Goal: Navigation & Orientation: Find specific page/section

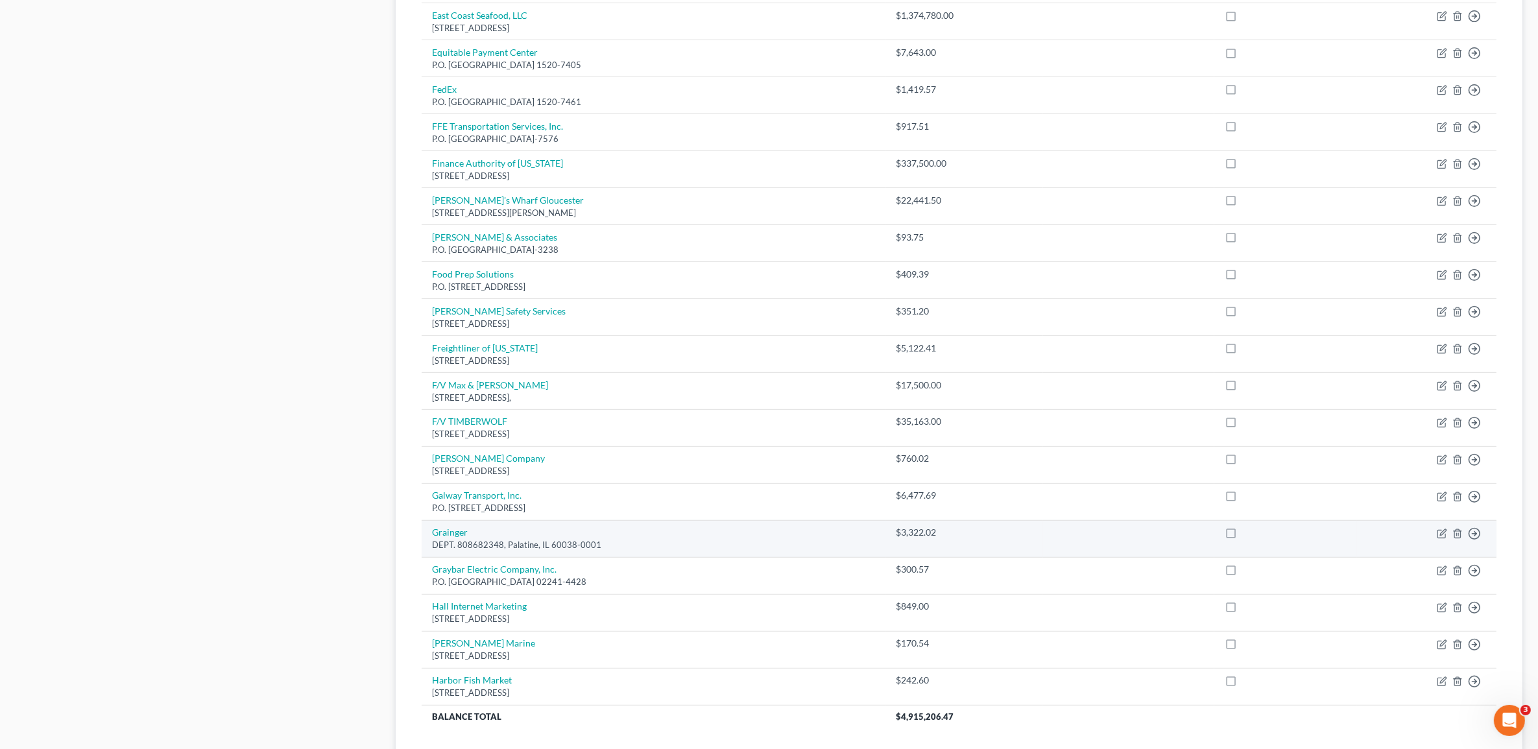
scroll to position [757, 0]
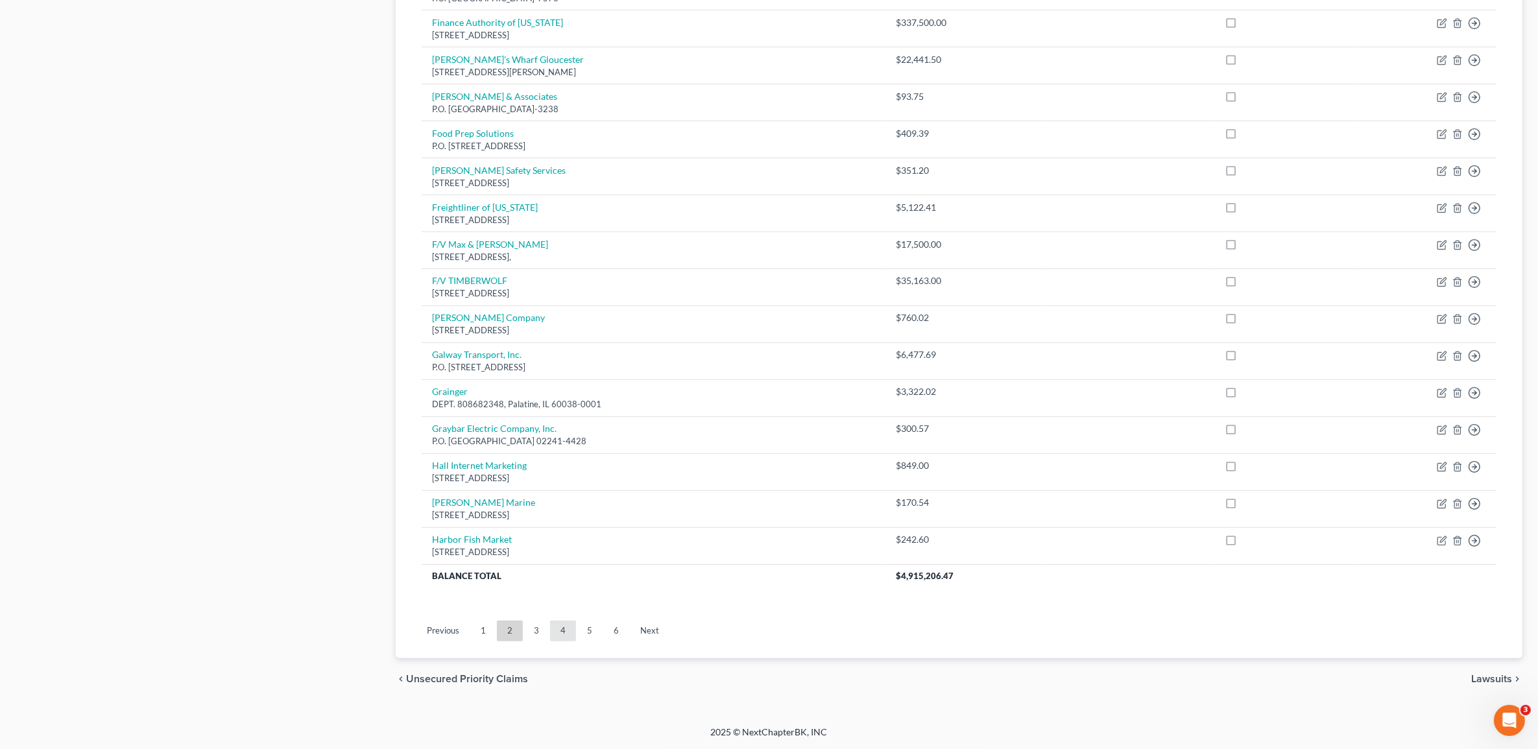
click at [562, 634] on link "4" at bounding box center [563, 631] width 26 height 21
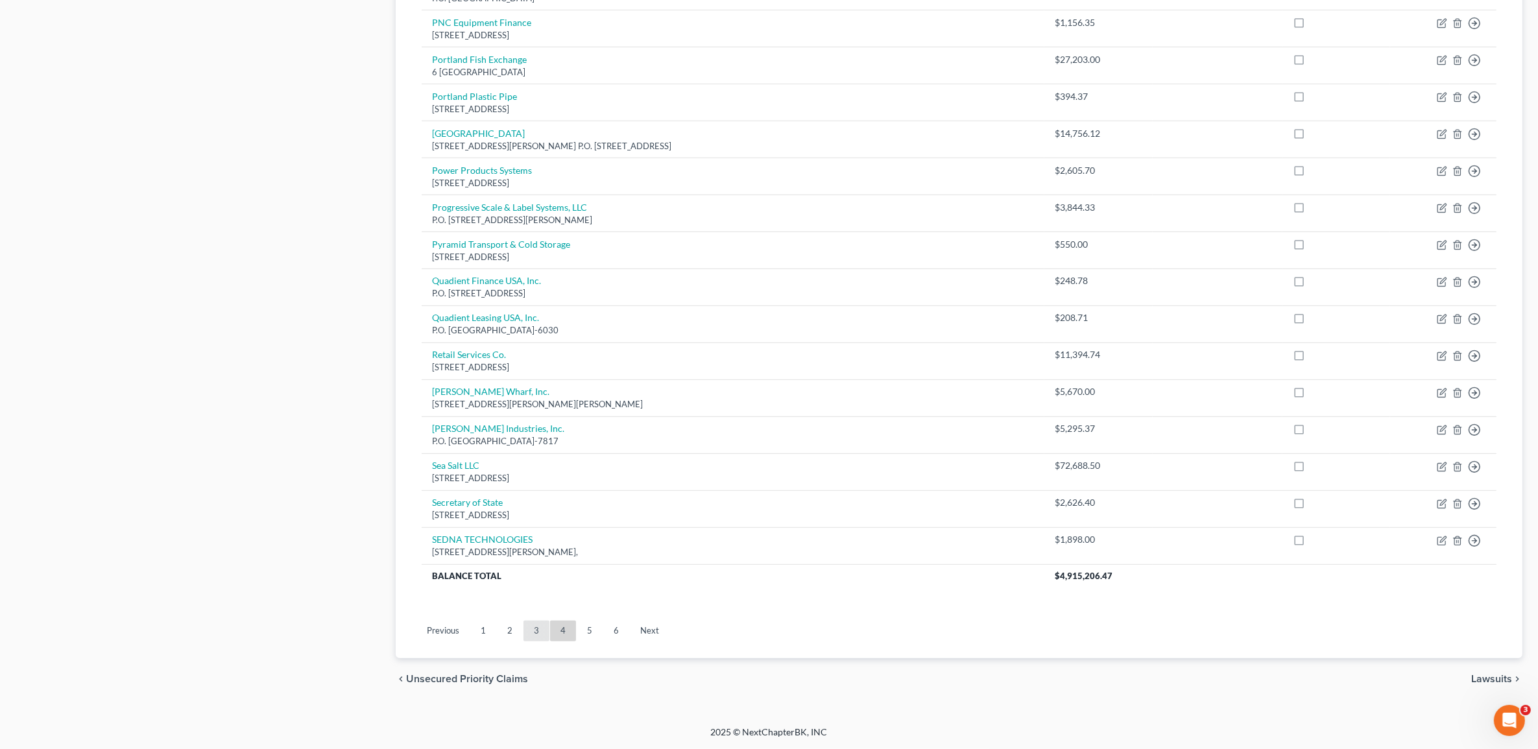
click at [536, 629] on link "3" at bounding box center [536, 631] width 26 height 21
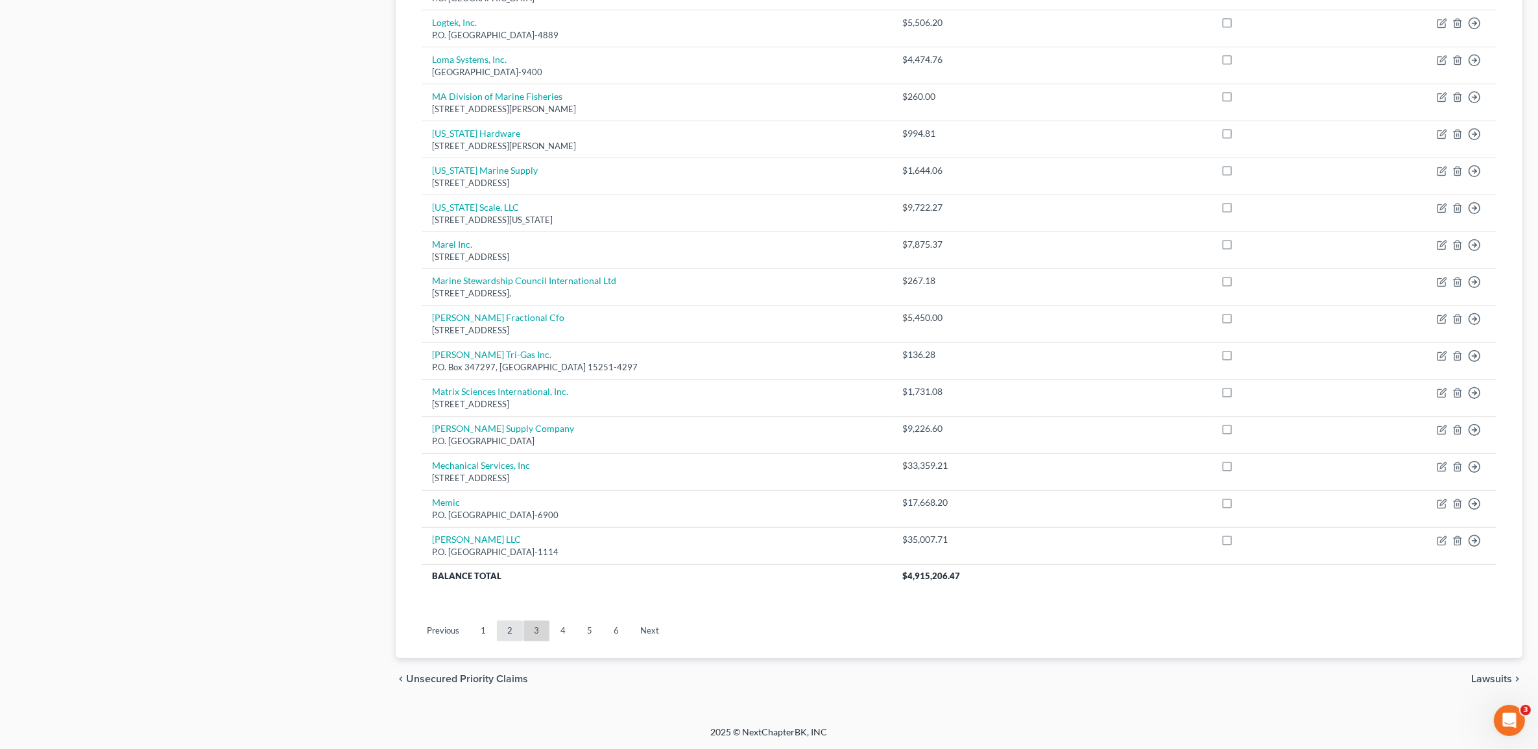
click at [505, 621] on link "2" at bounding box center [510, 631] width 26 height 21
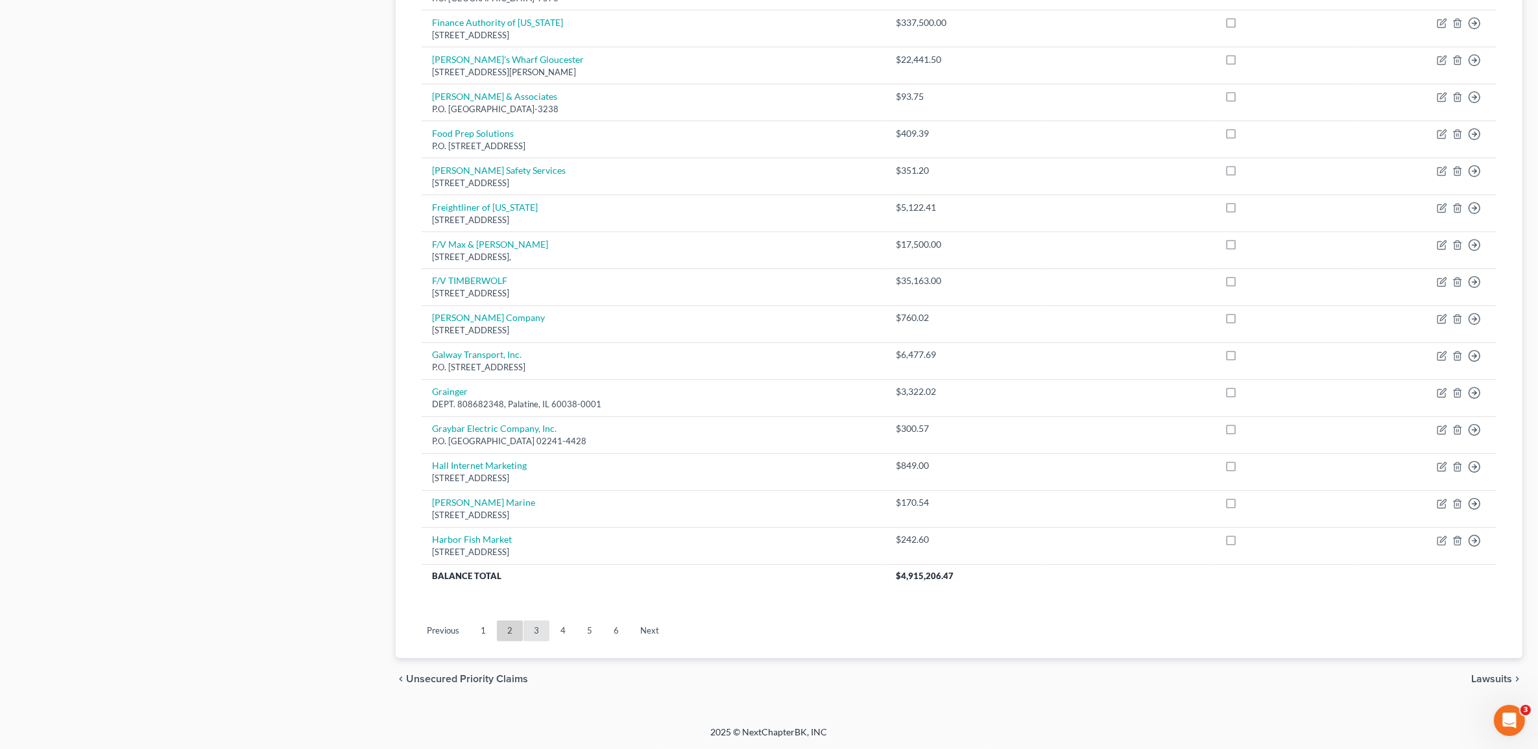
click at [530, 634] on link "3" at bounding box center [536, 631] width 26 height 21
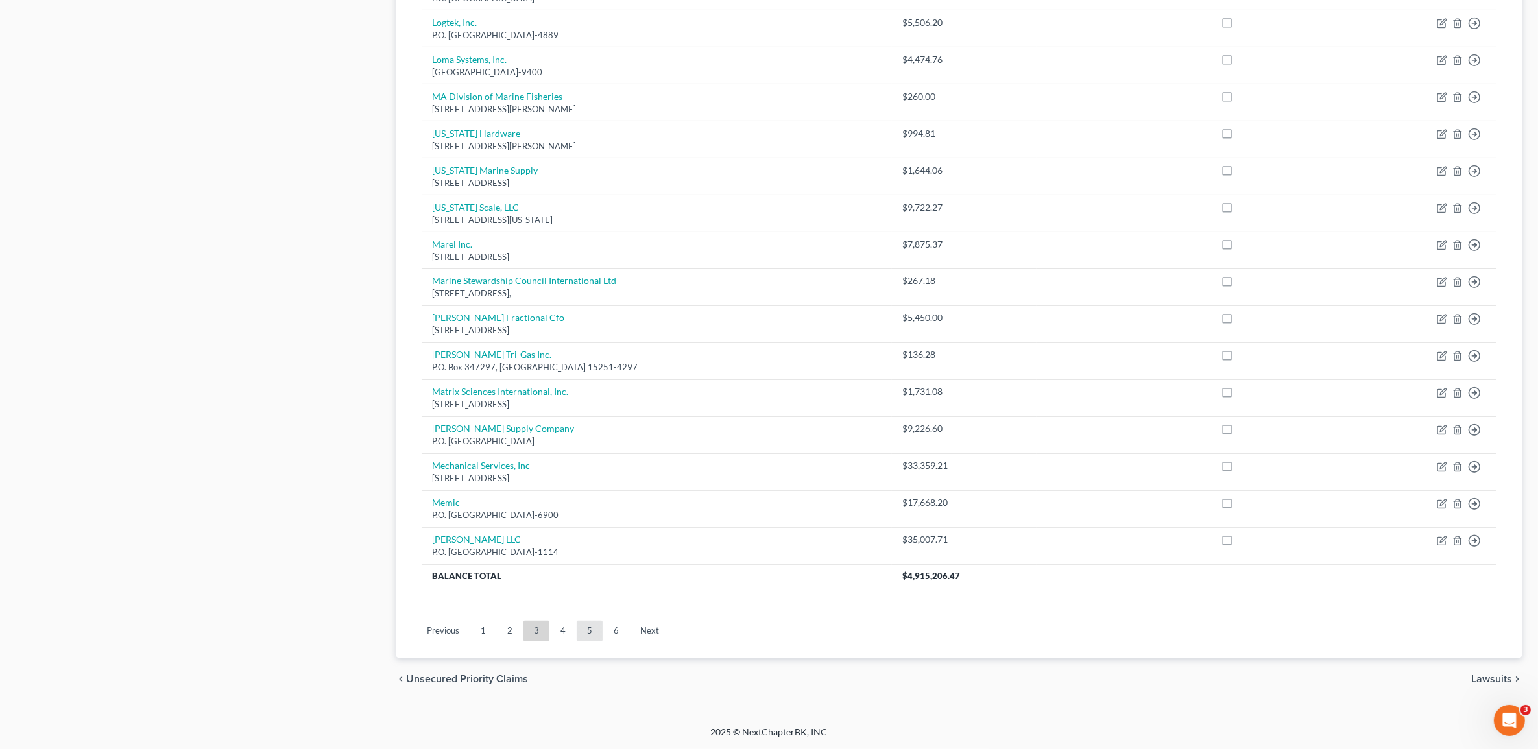
click at [586, 639] on link "5" at bounding box center [590, 631] width 26 height 21
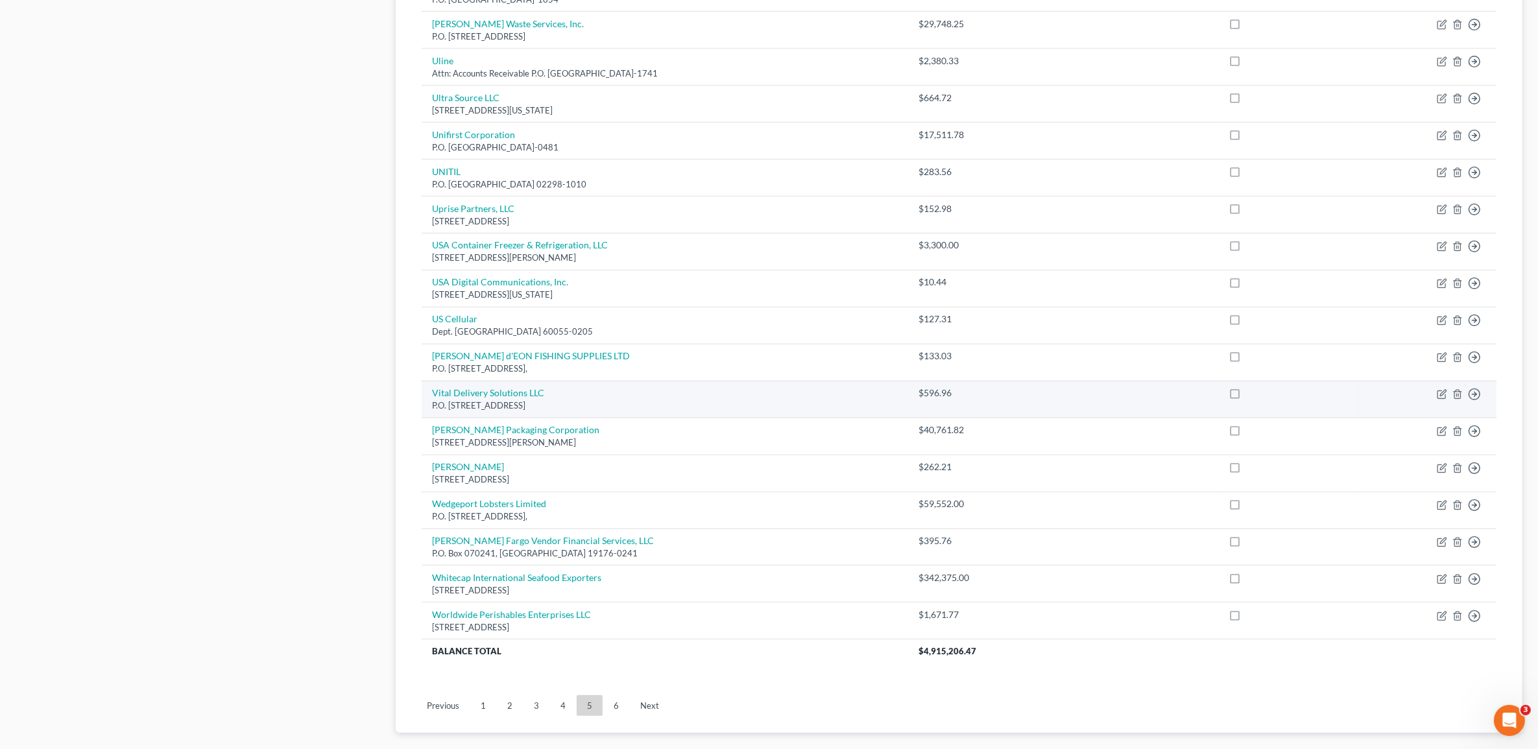
scroll to position [746, 0]
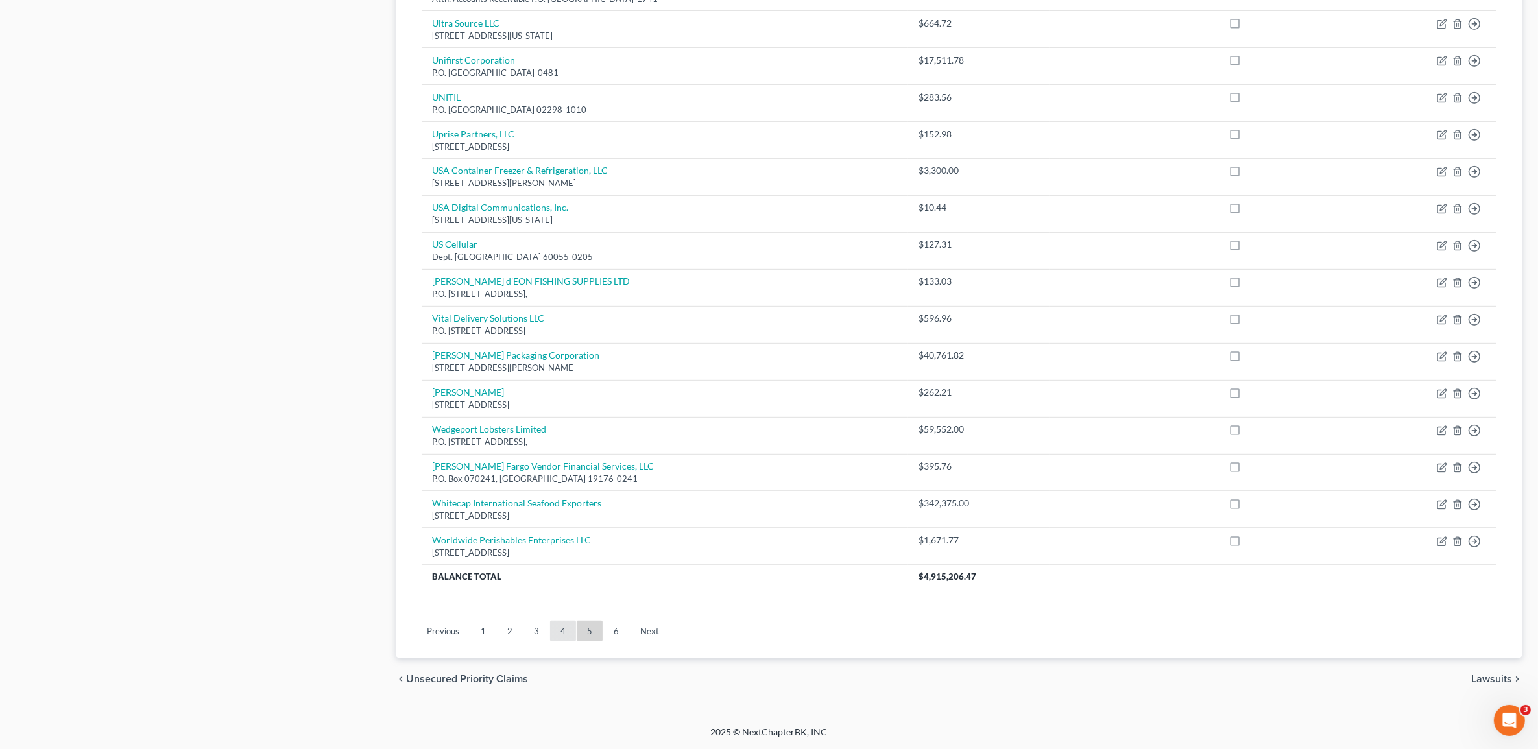
click at [568, 641] on link "4" at bounding box center [563, 631] width 26 height 21
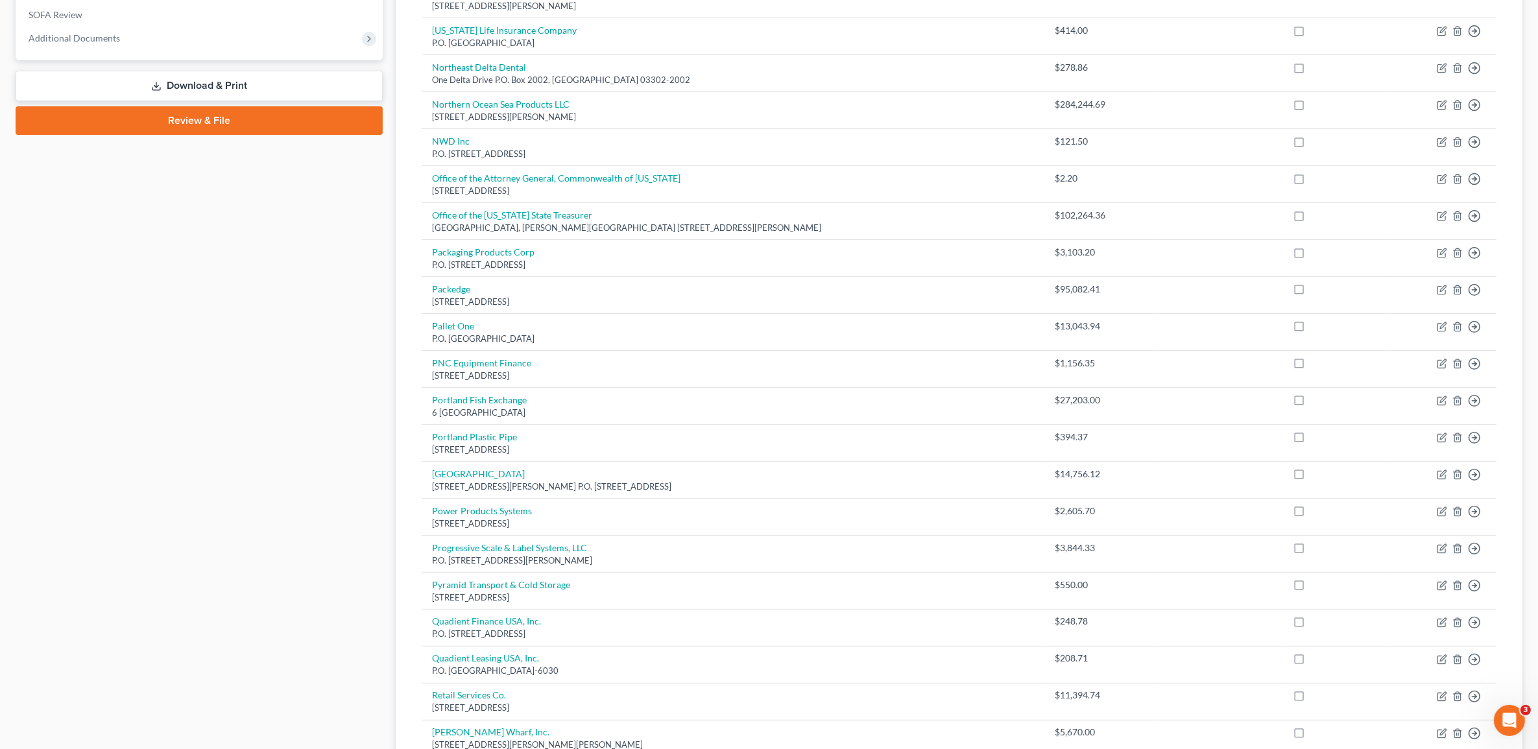
scroll to position [189, 0]
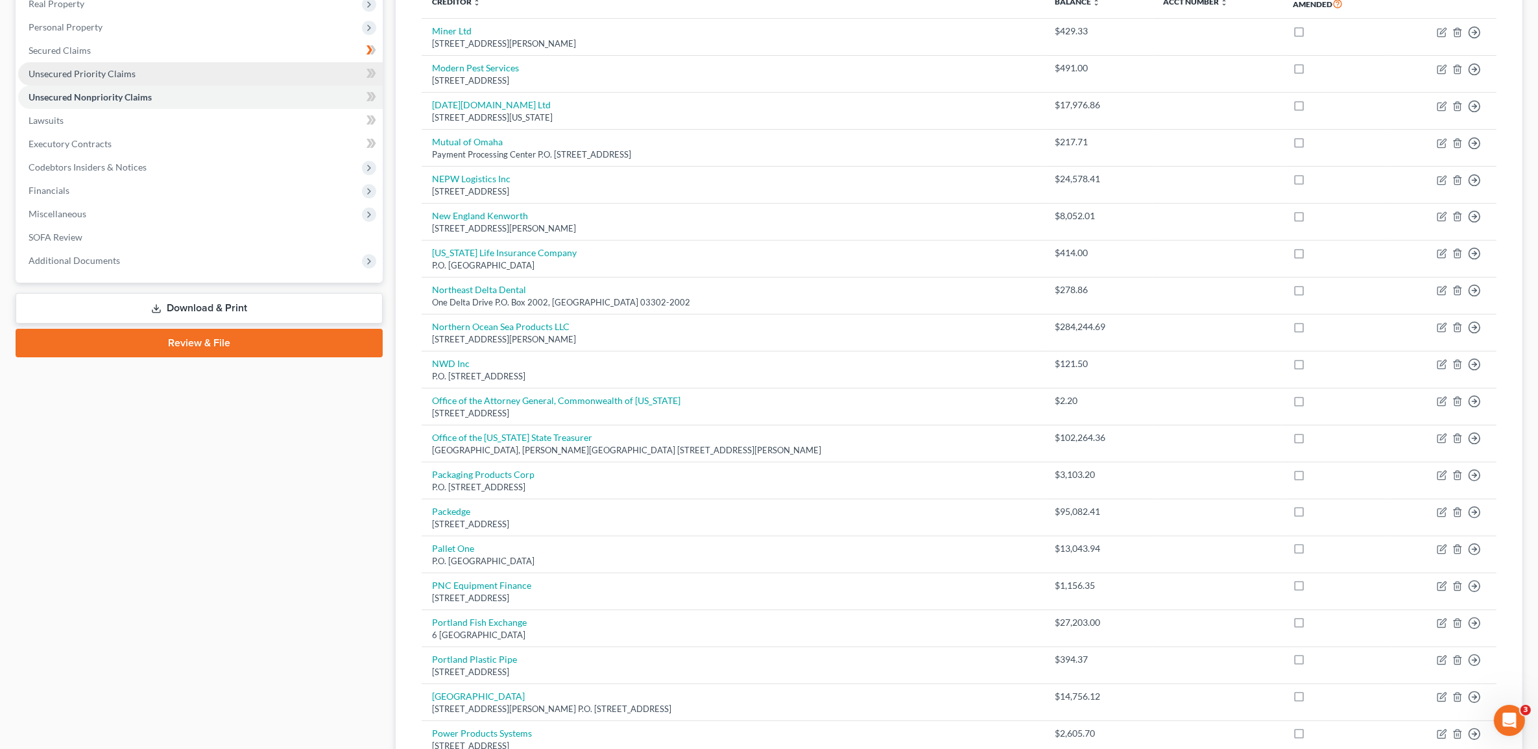
click at [80, 82] on link "Unsecured Priority Claims" at bounding box center [200, 73] width 365 height 23
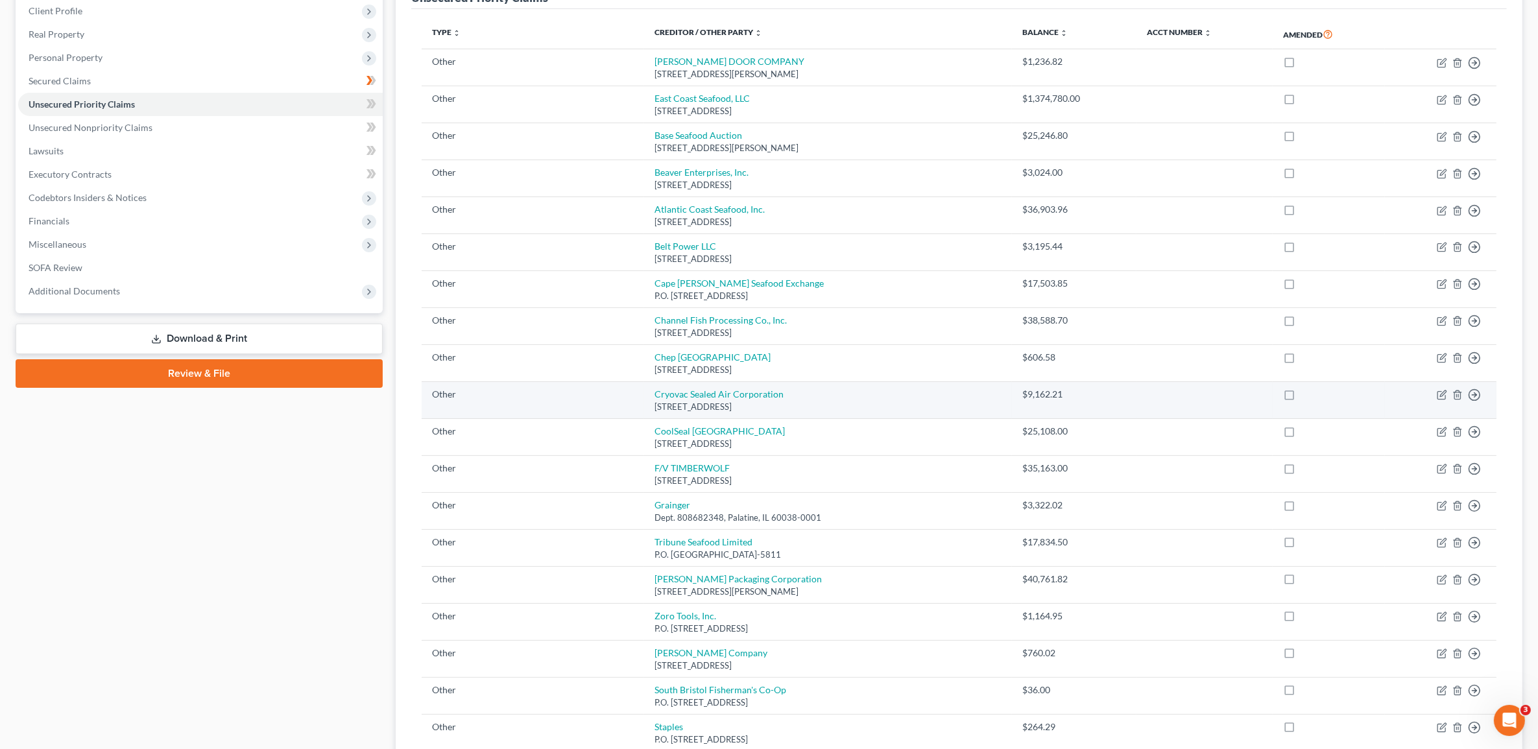
scroll to position [81, 0]
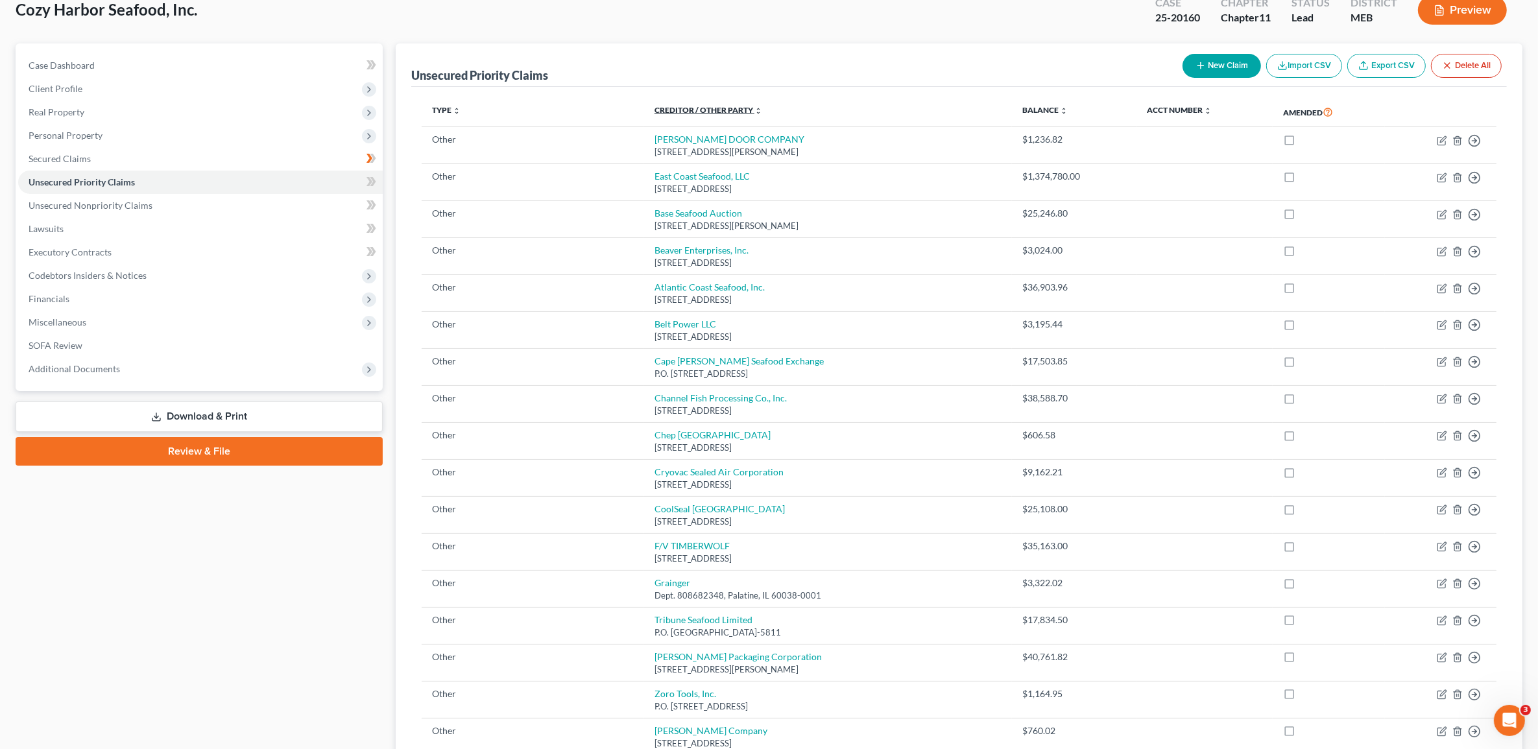
click at [678, 108] on link "Creditor / Other Party expand_more expand_less unfold_more" at bounding box center [709, 110] width 108 height 10
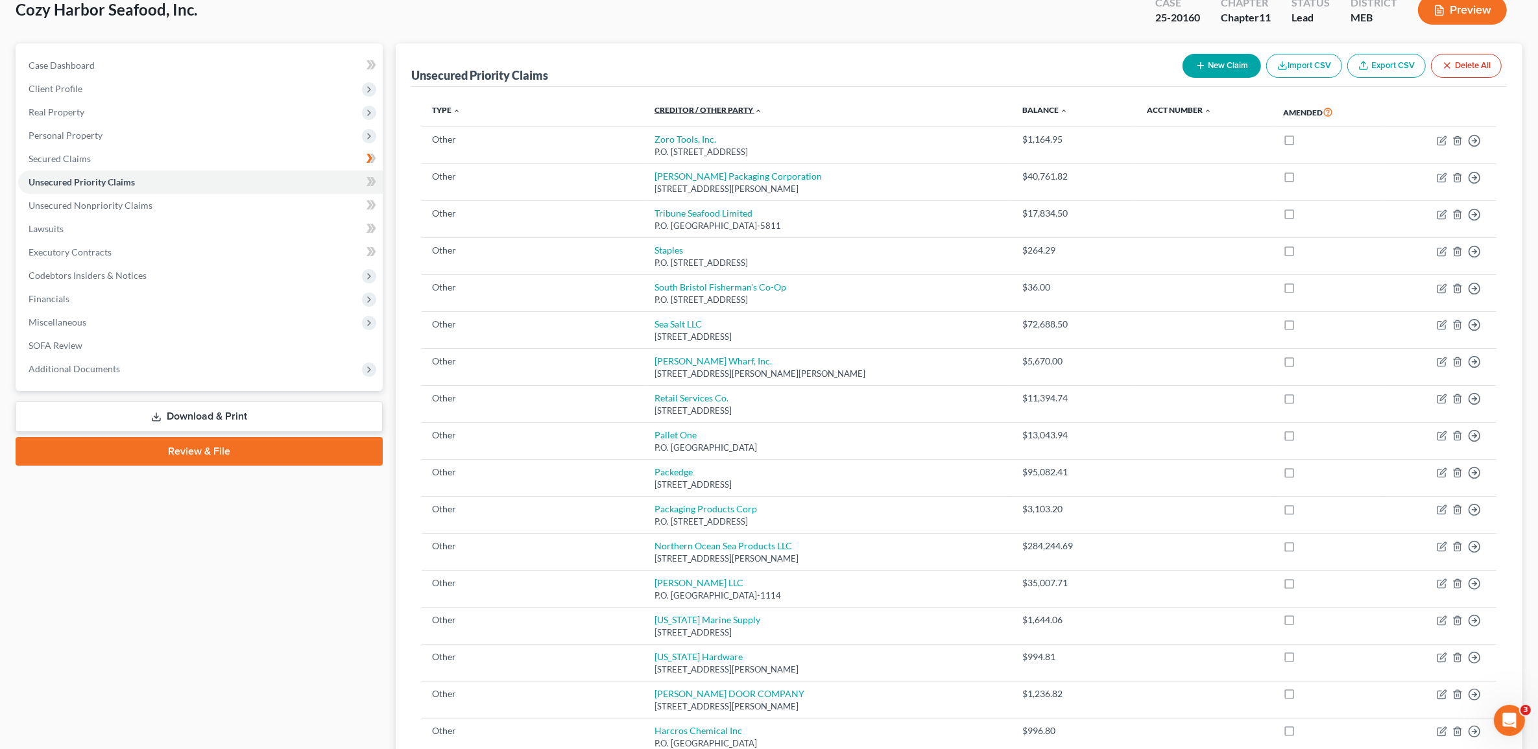
click at [678, 108] on link "Creditor / Other Party expand_more expand_less unfold_more" at bounding box center [709, 110] width 108 height 10
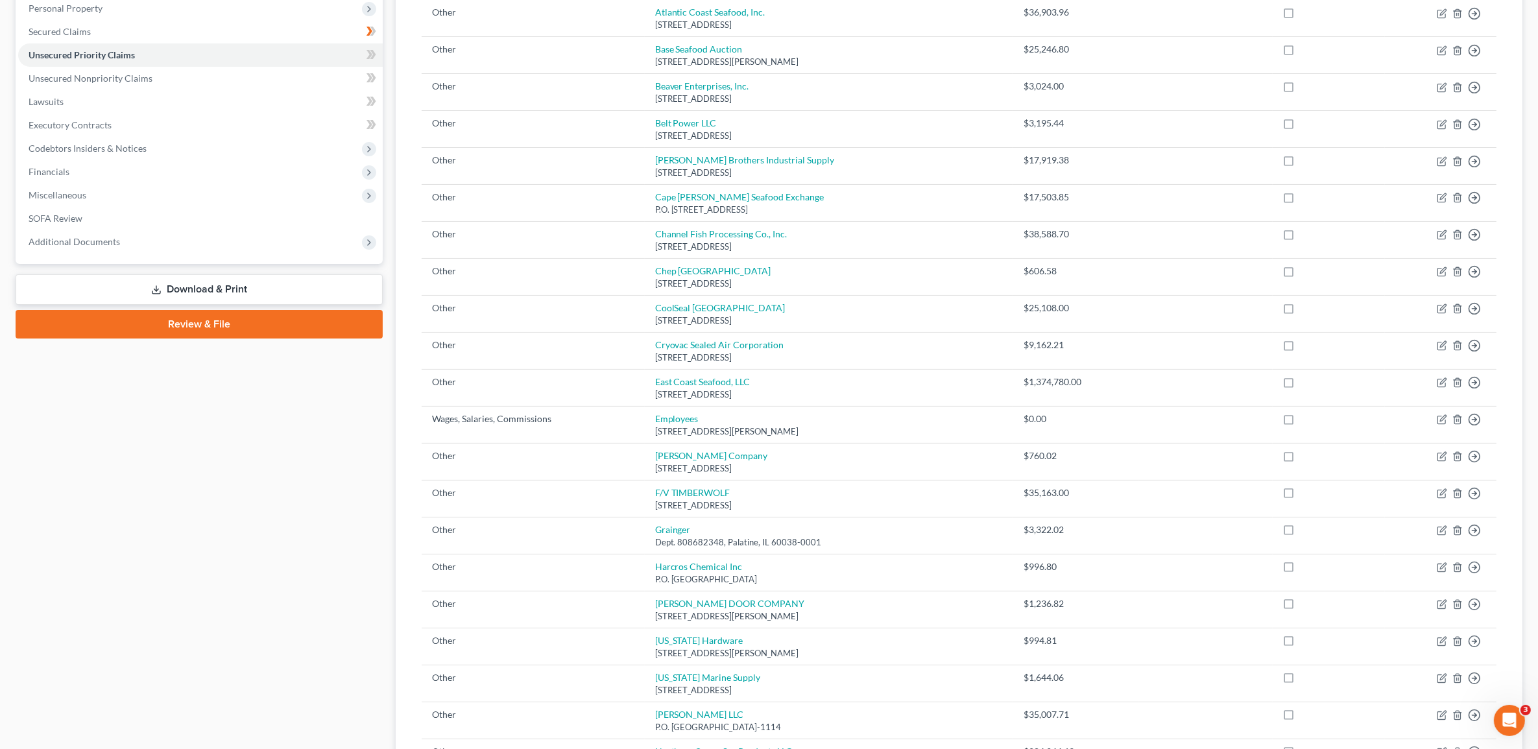
scroll to position [162, 0]
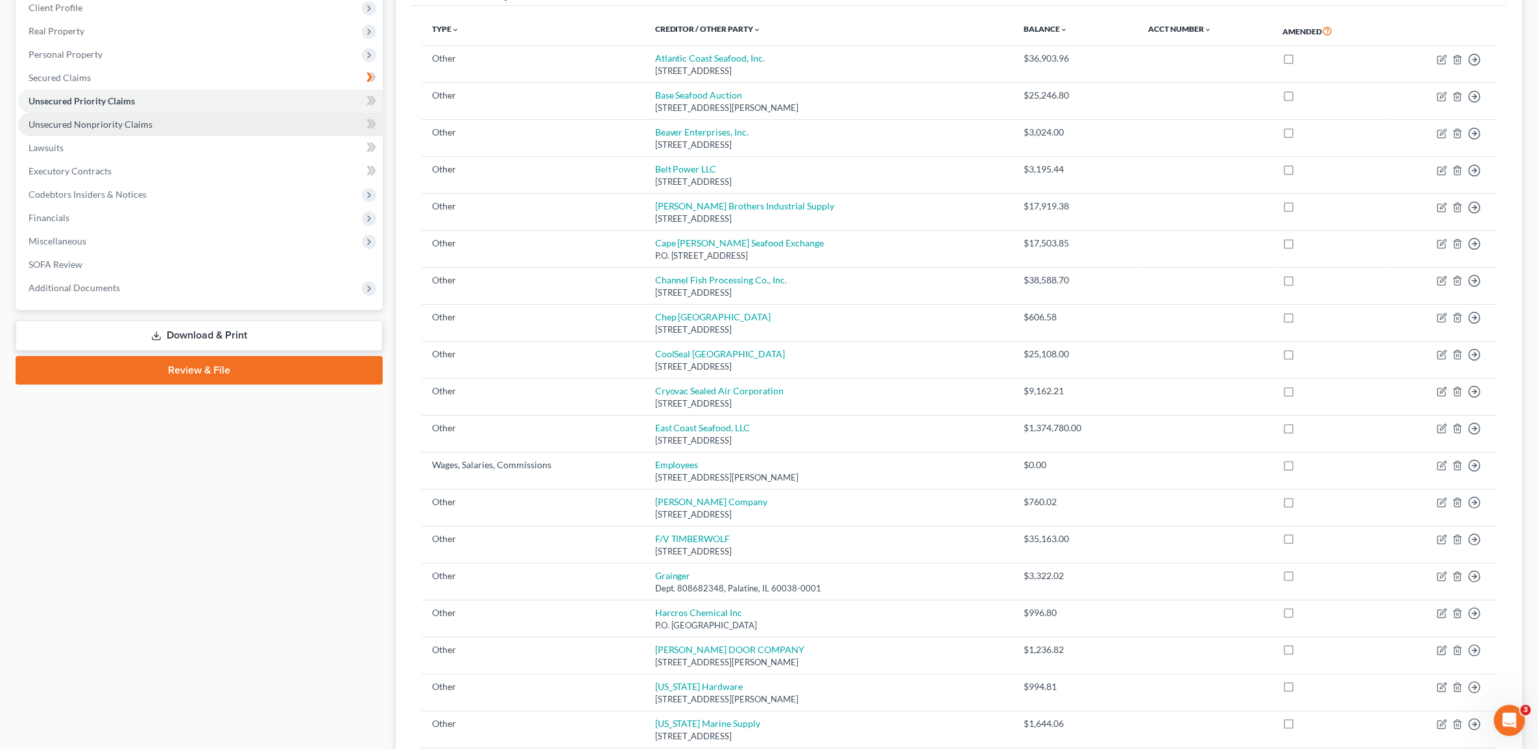
click at [150, 124] on link "Unsecured Nonpriority Claims" at bounding box center [200, 124] width 365 height 23
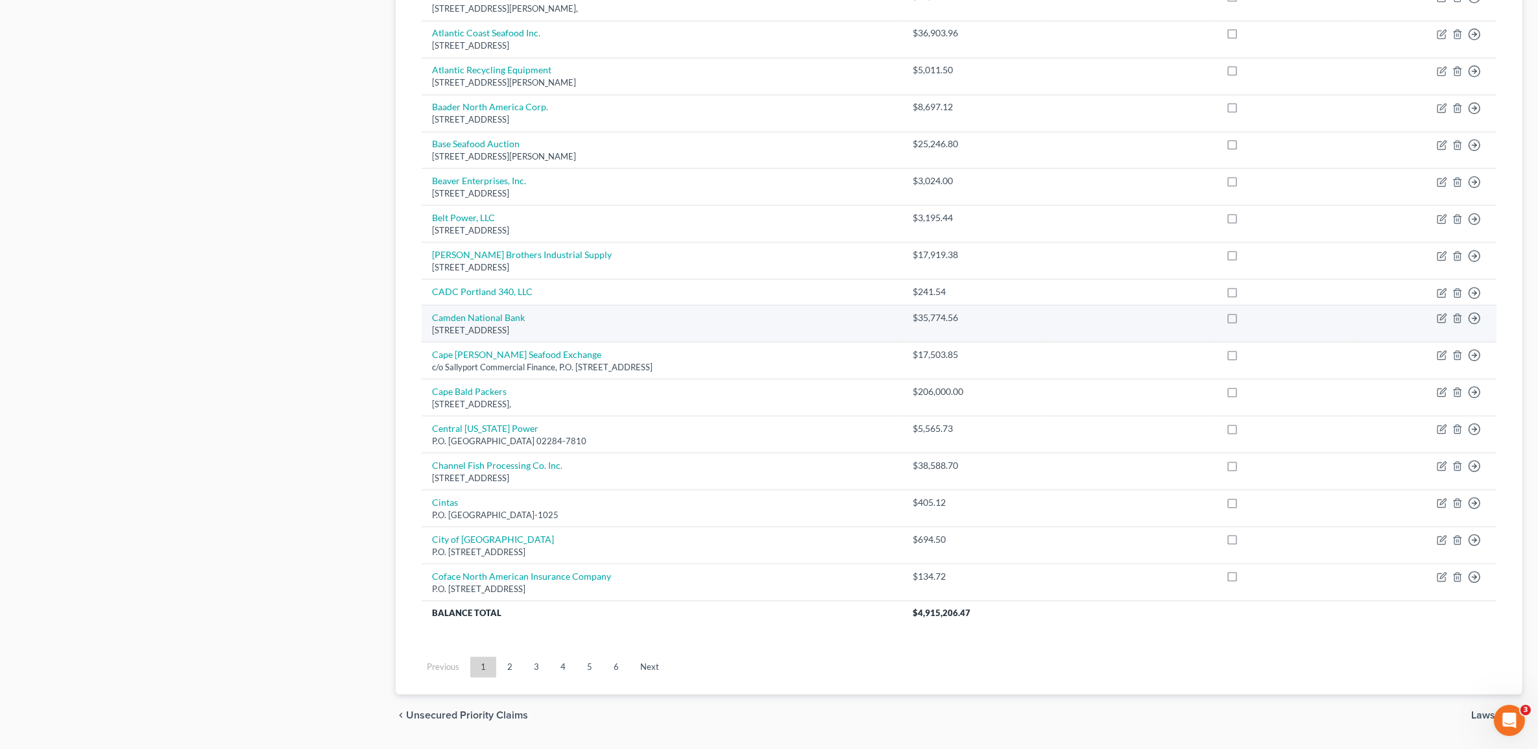
scroll to position [702, 0]
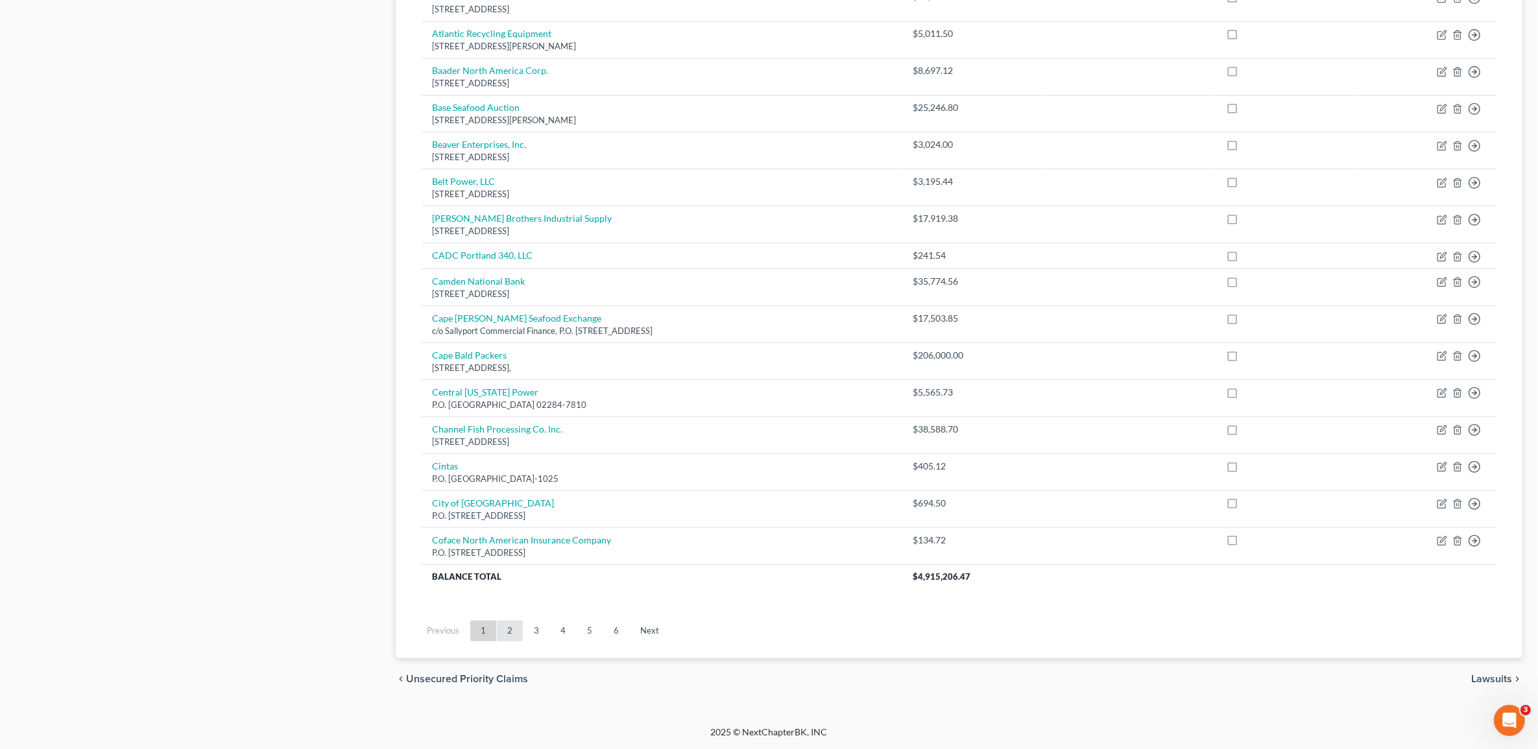
click at [519, 630] on link "2" at bounding box center [510, 631] width 26 height 21
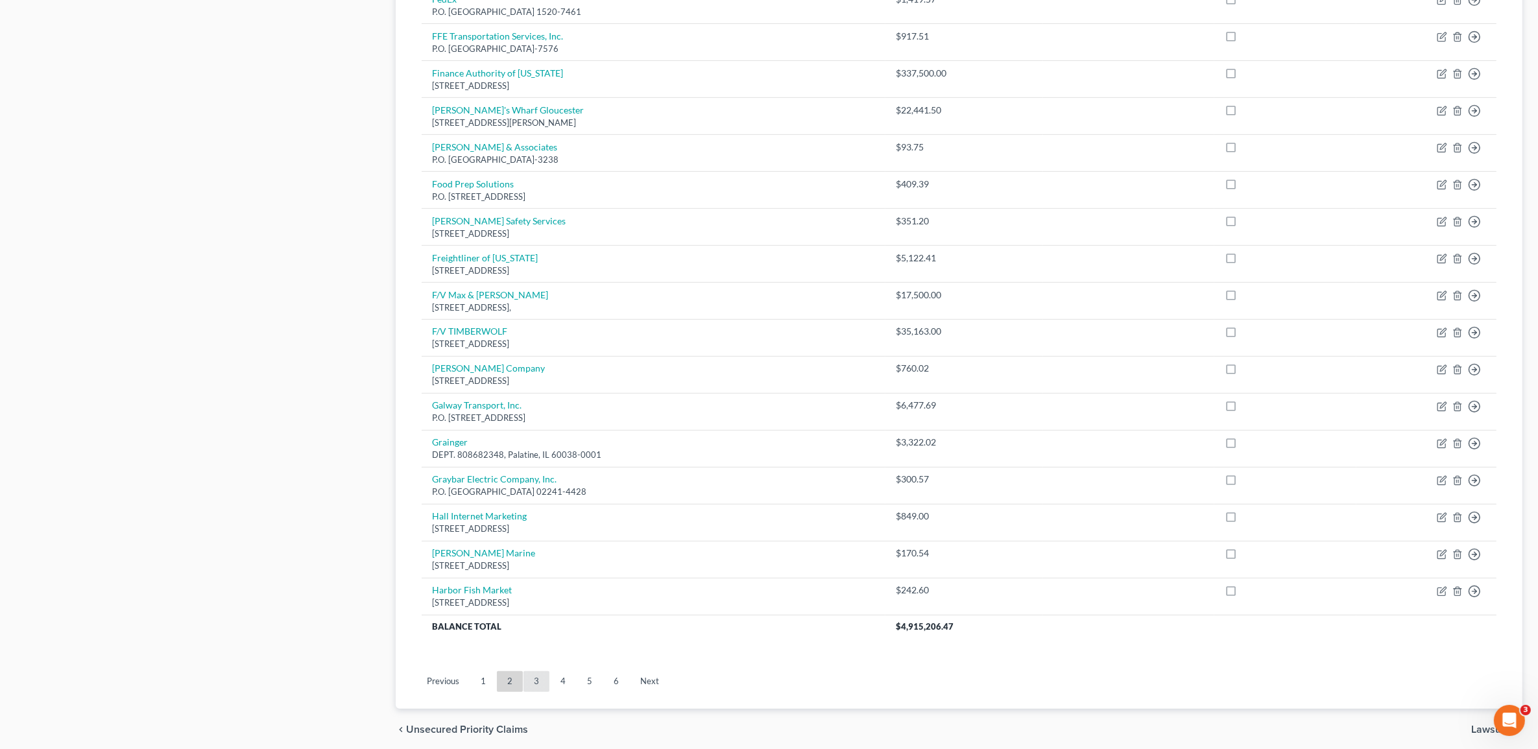
click at [539, 681] on link "3" at bounding box center [536, 681] width 26 height 21
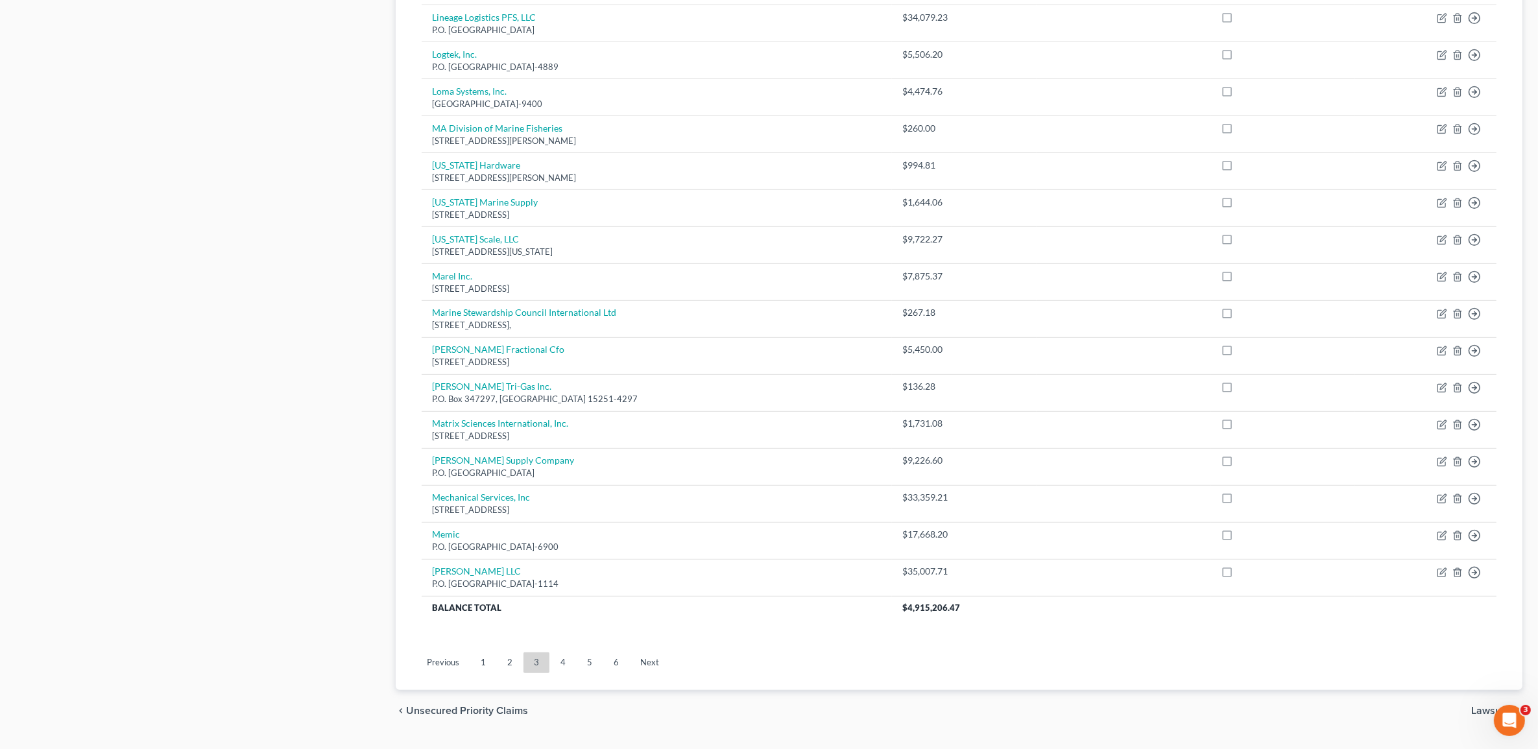
scroll to position [757, 0]
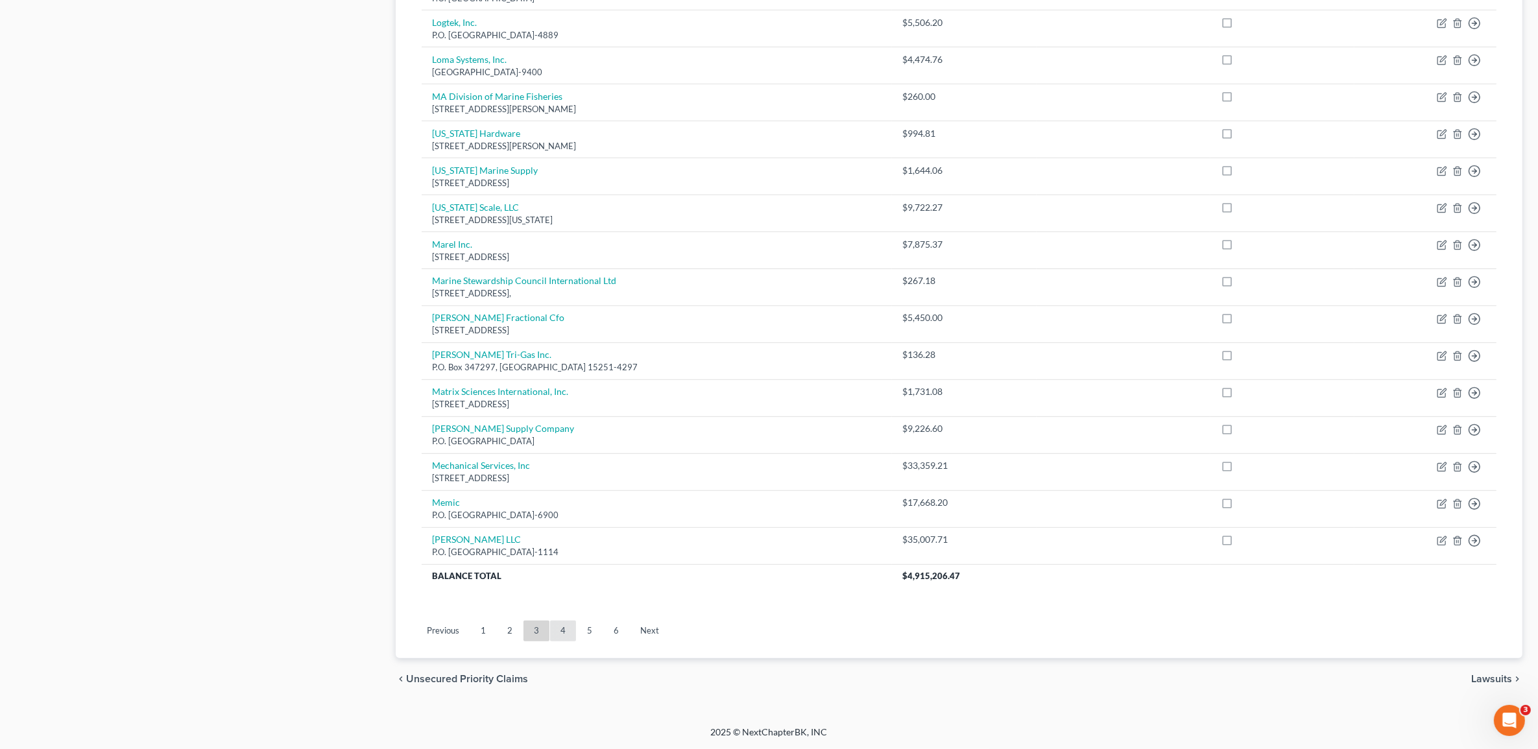
click at [560, 639] on link "4" at bounding box center [563, 631] width 26 height 21
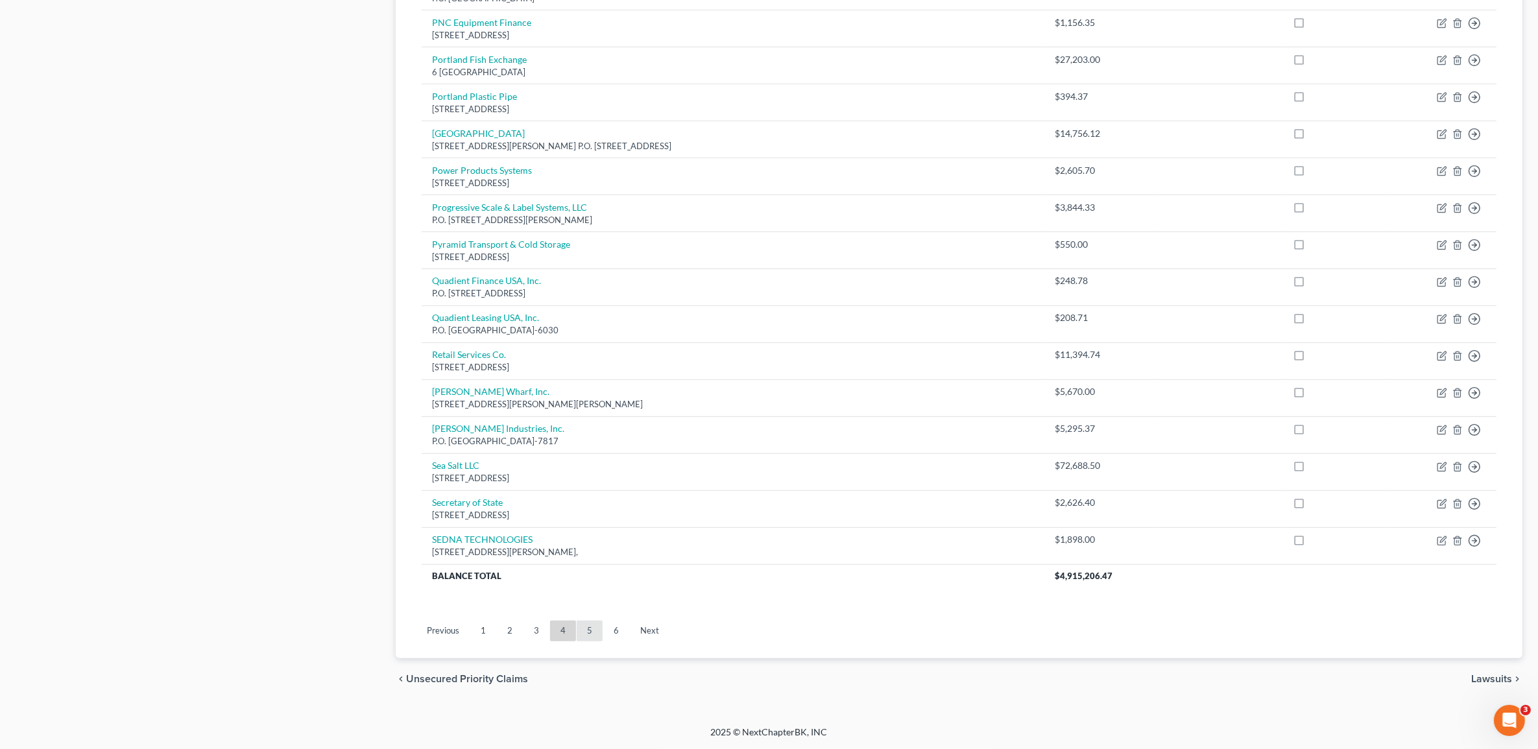
click at [581, 627] on link "5" at bounding box center [590, 631] width 26 height 21
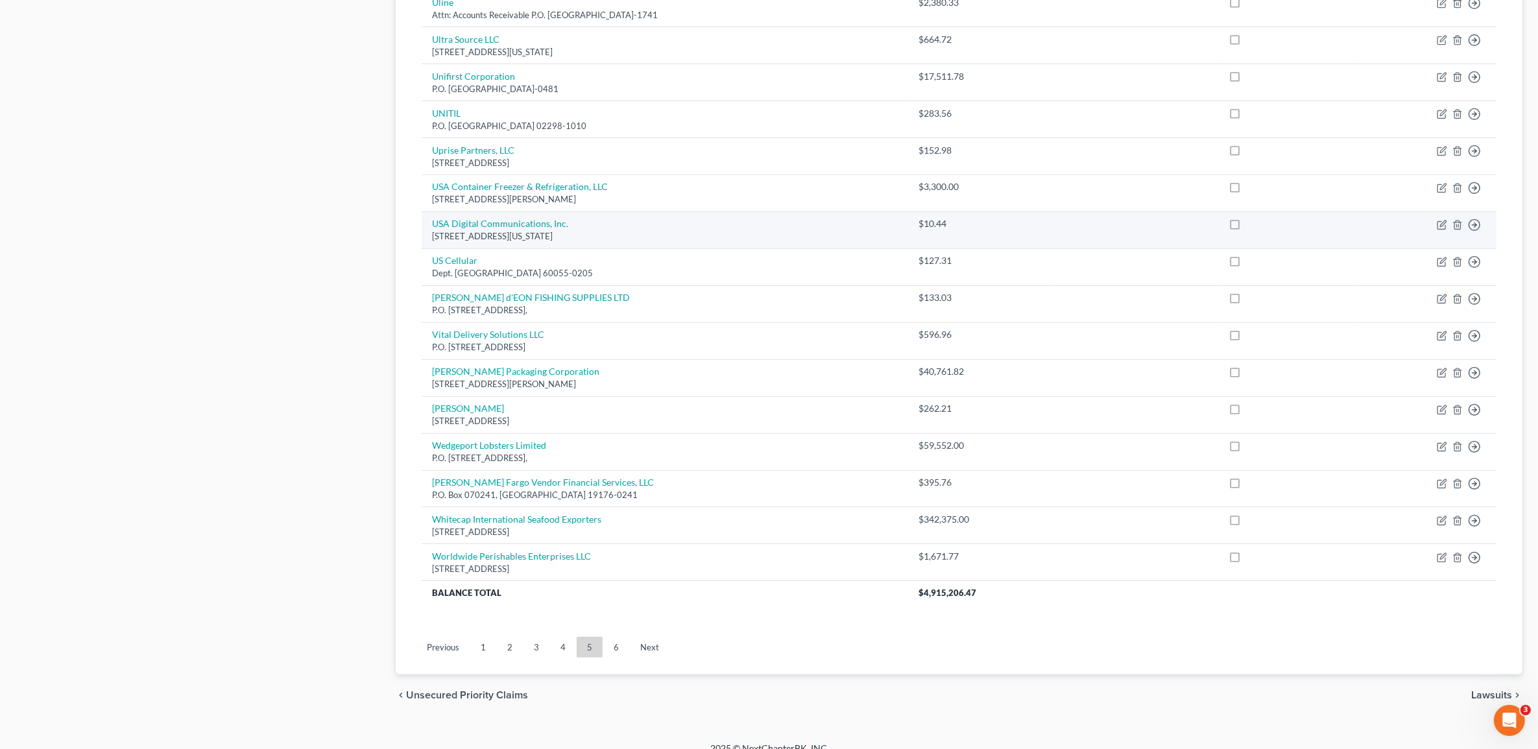
scroll to position [746, 0]
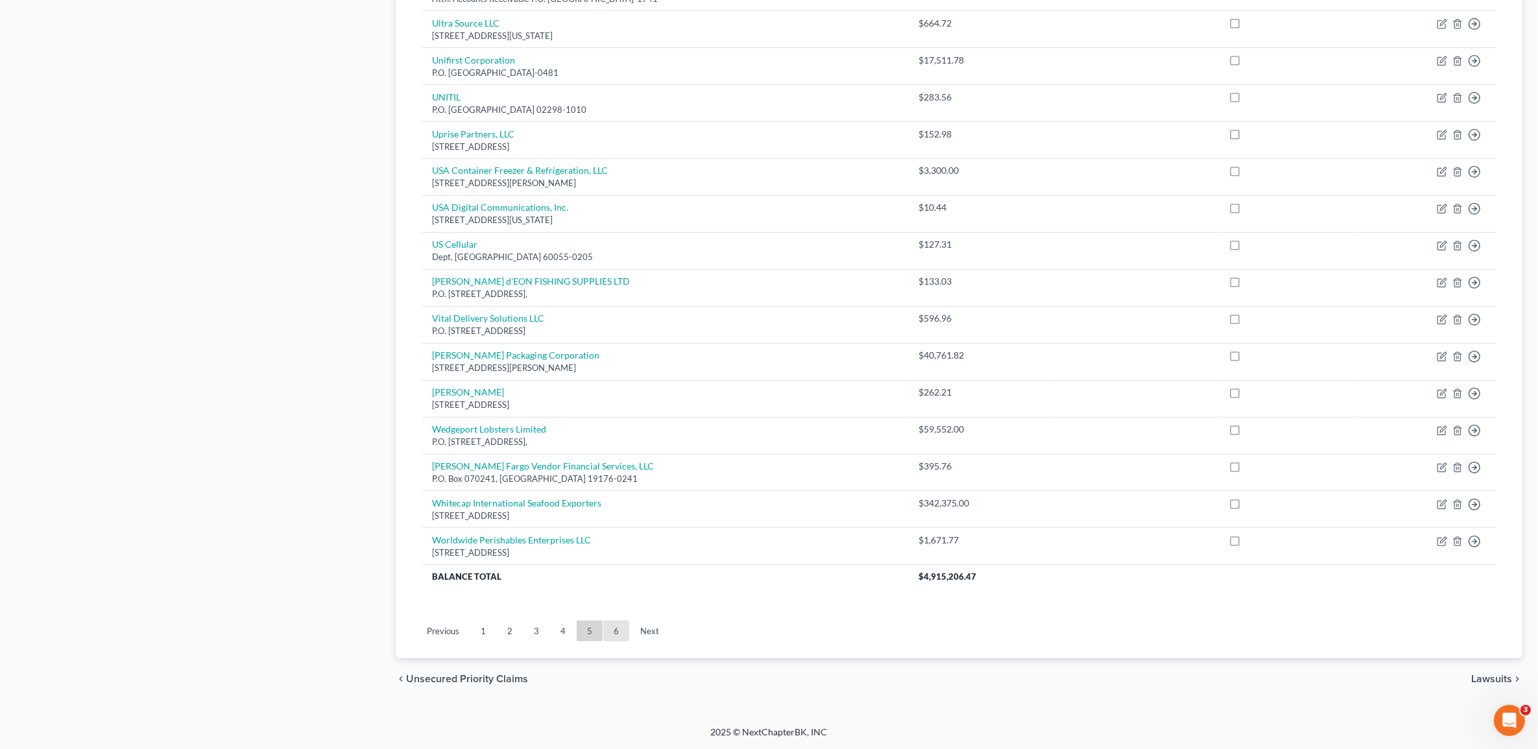
click at [618, 630] on link "6" at bounding box center [616, 631] width 26 height 21
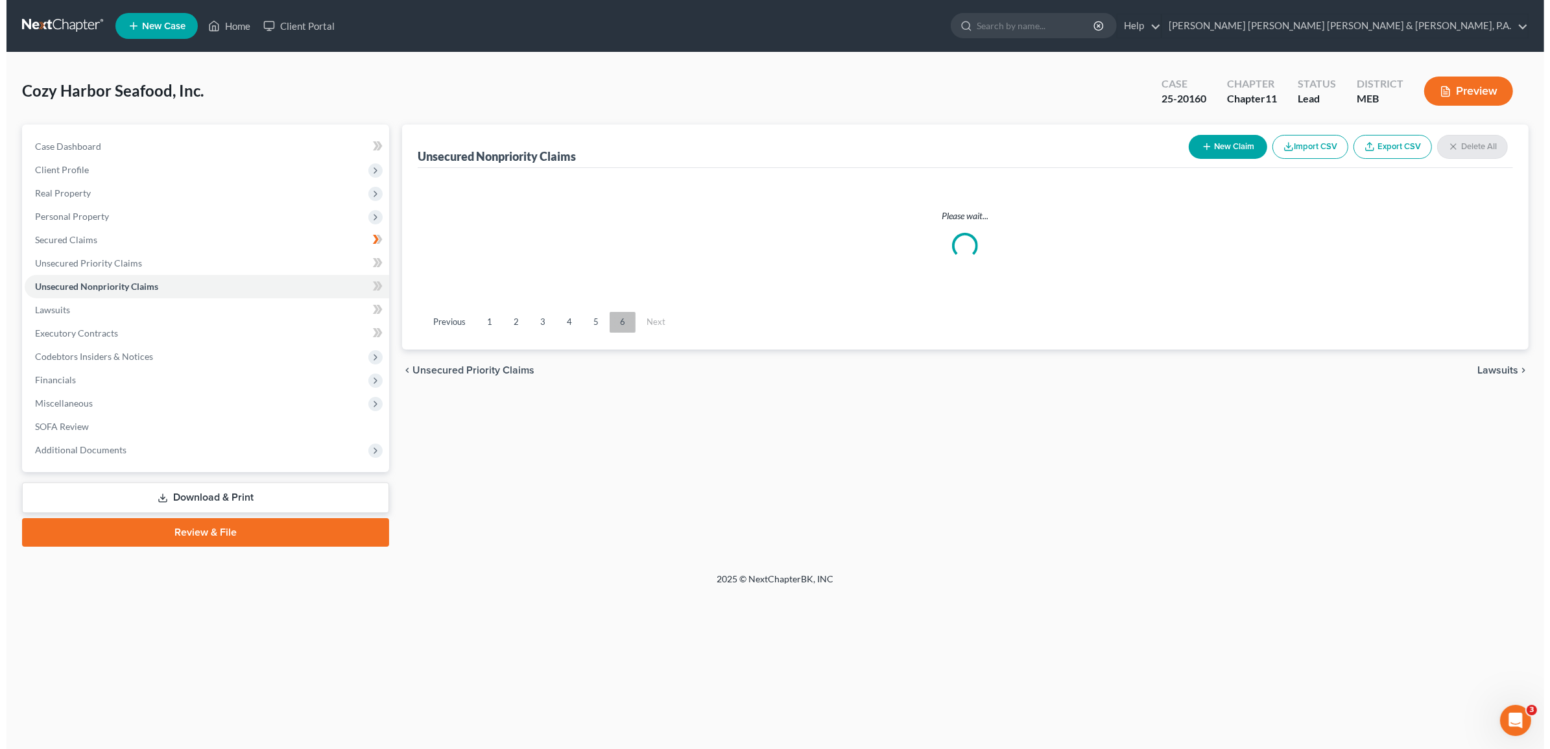
scroll to position [0, 0]
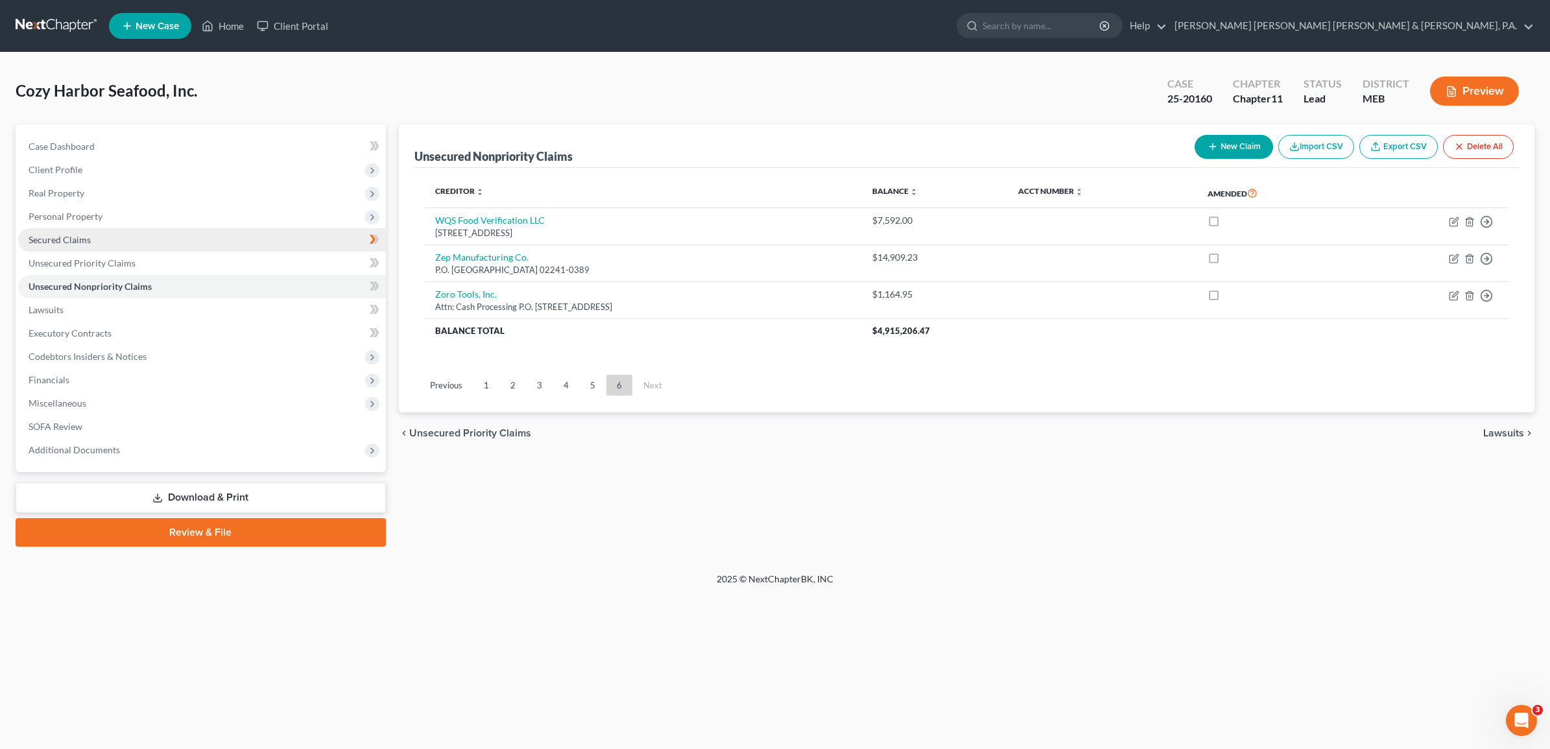
click at [49, 237] on span "Secured Claims" at bounding box center [60, 239] width 62 height 11
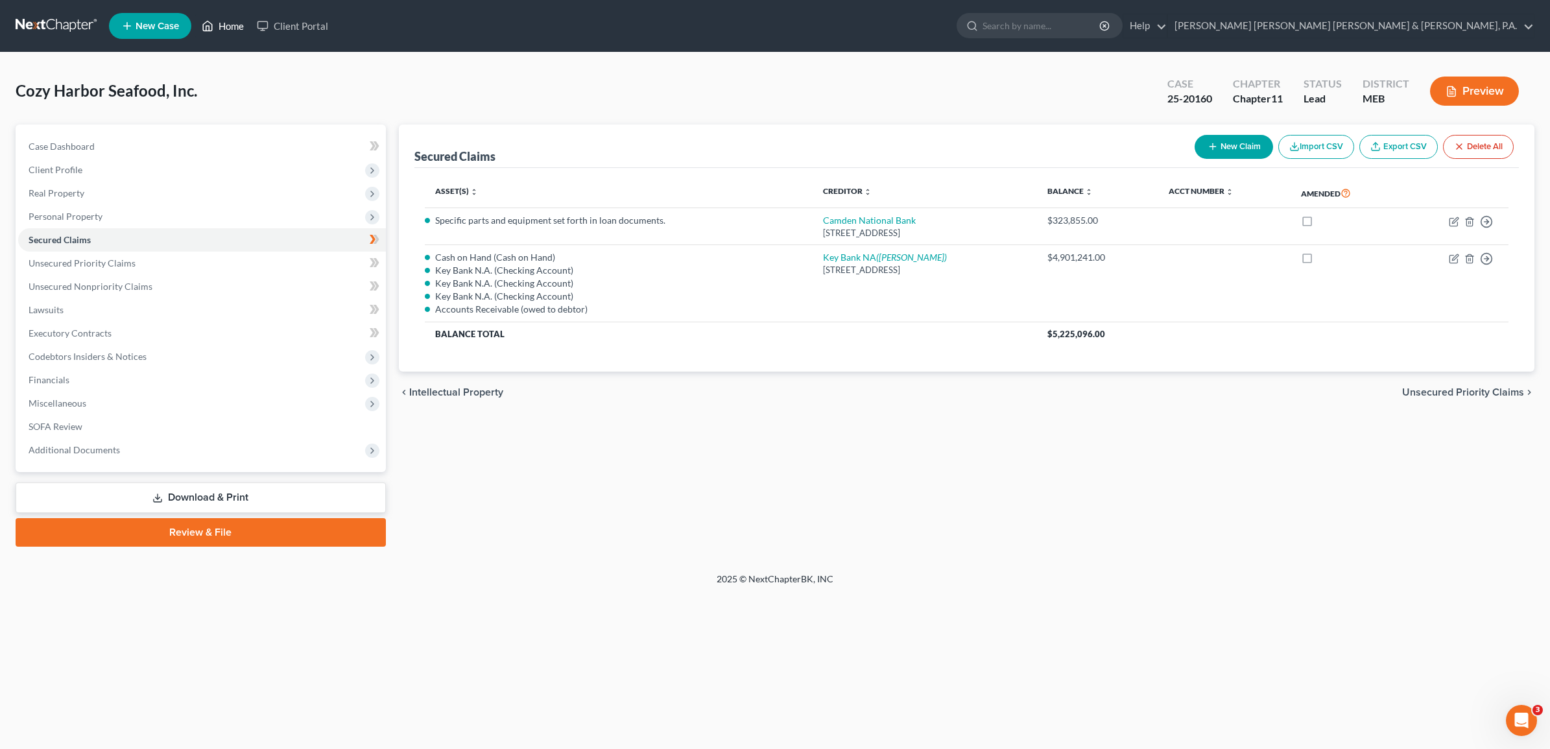
click at [221, 17] on link "Home" at bounding box center [222, 25] width 55 height 23
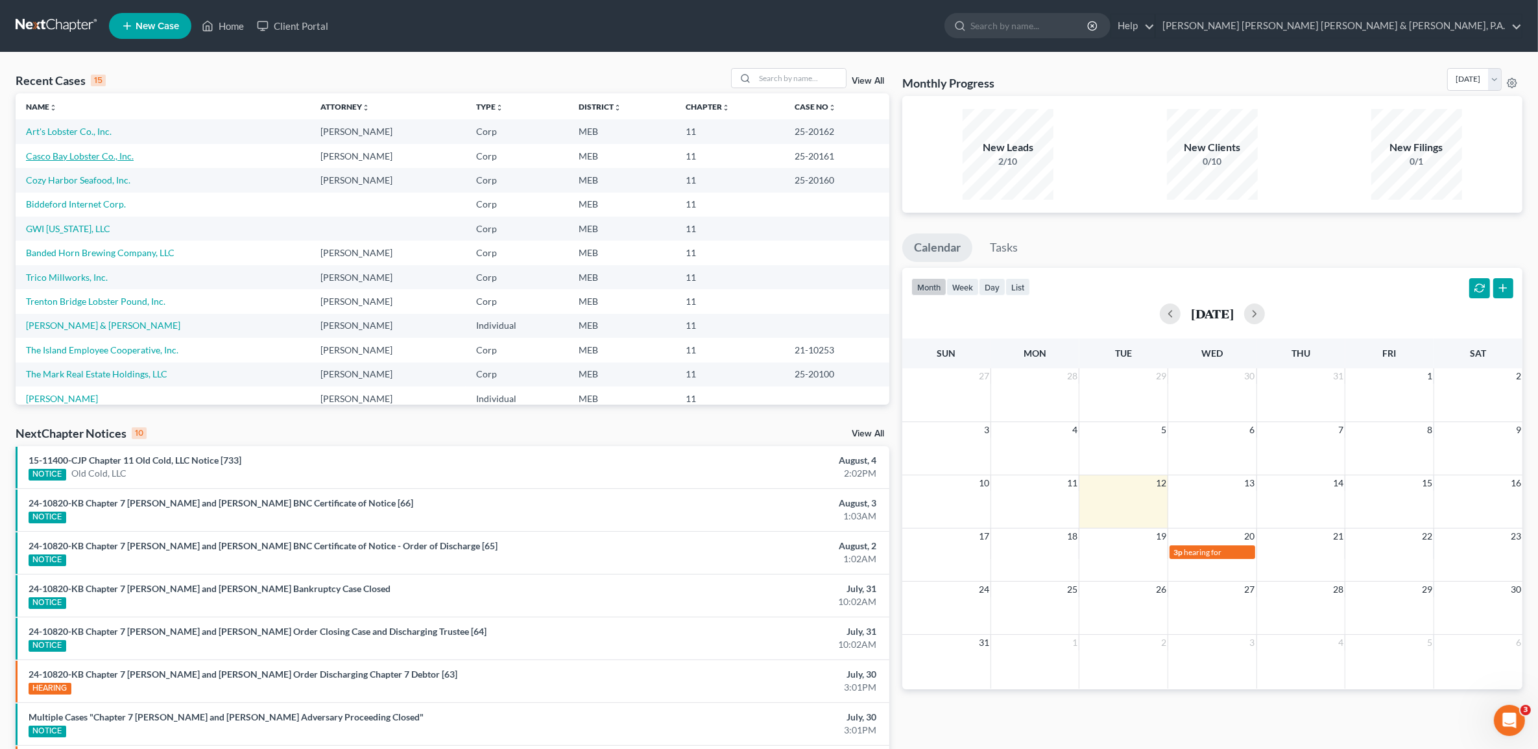
click at [99, 153] on link "Casco Bay Lobster Co., Inc." at bounding box center [80, 155] width 108 height 11
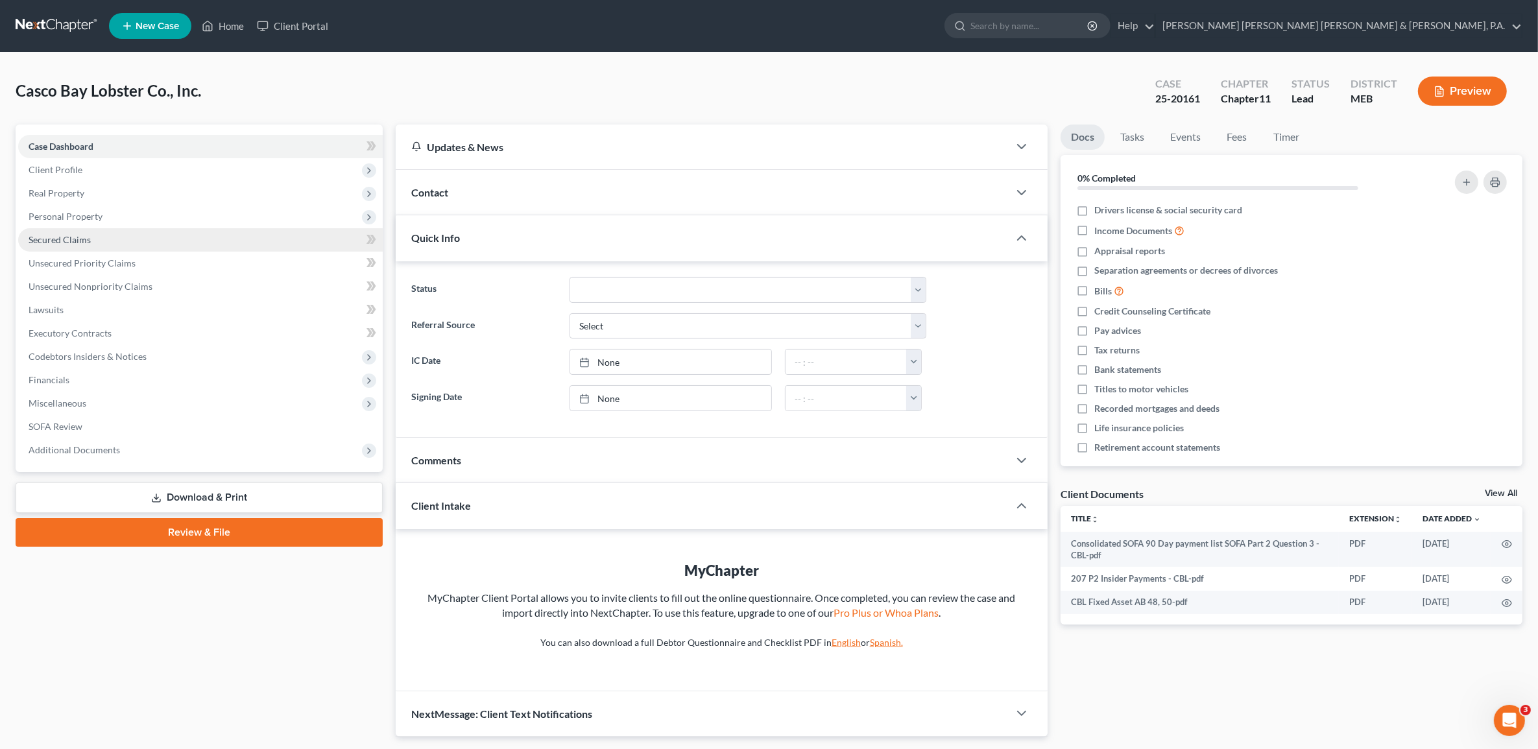
click at [88, 241] on span "Secured Claims" at bounding box center [60, 239] width 62 height 11
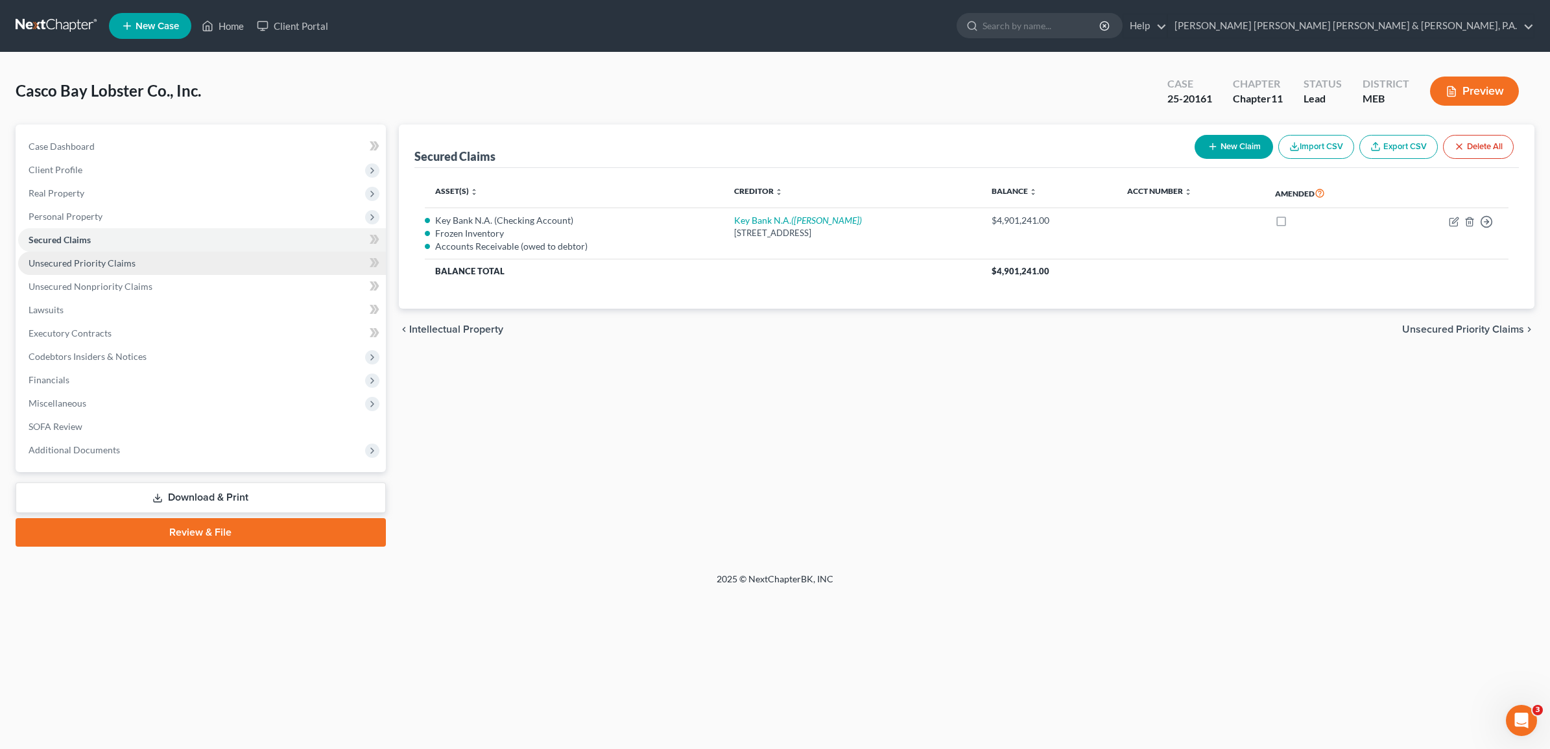
click at [95, 264] on span "Unsecured Priority Claims" at bounding box center [82, 263] width 107 height 11
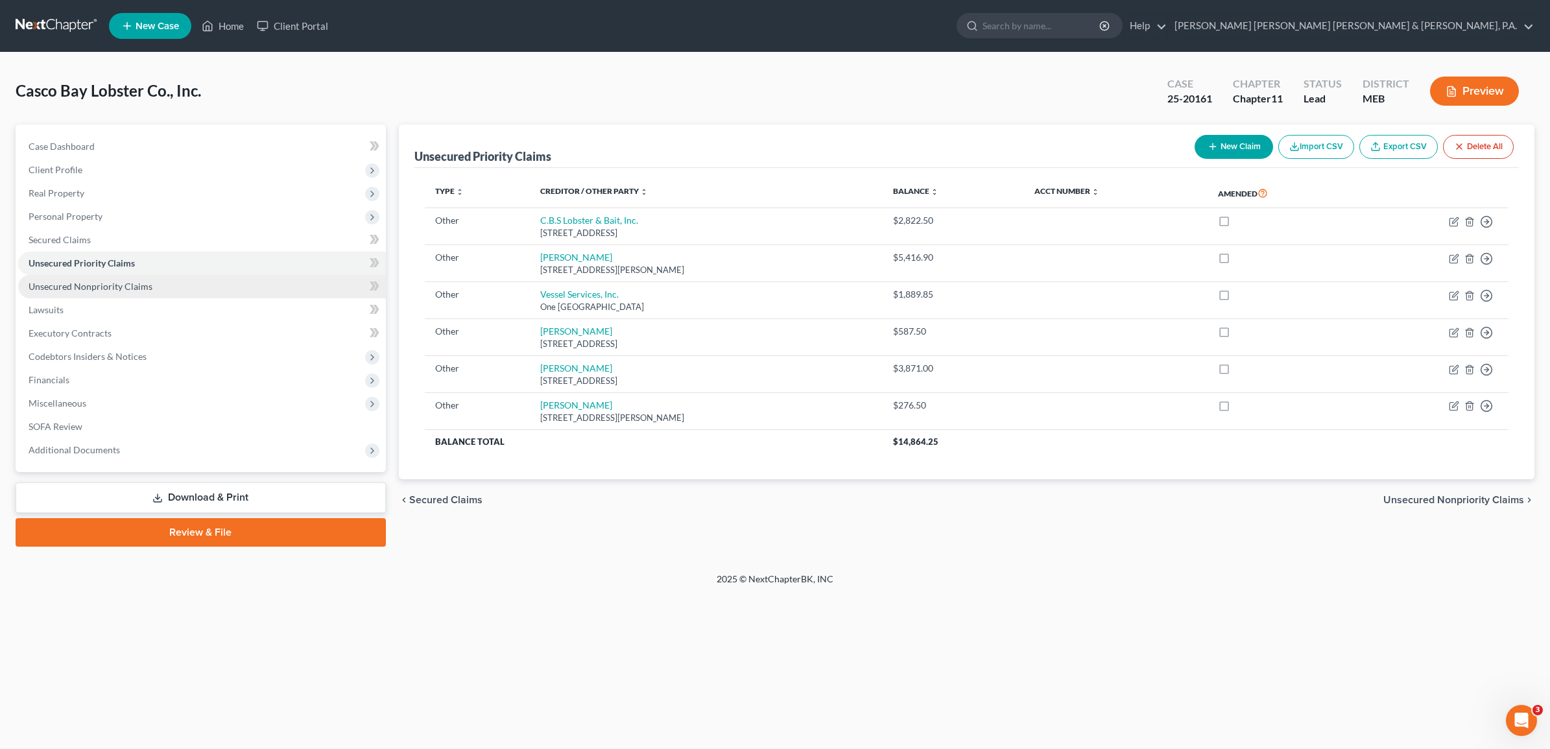
click at [89, 283] on span "Unsecured Nonpriority Claims" at bounding box center [91, 286] width 124 height 11
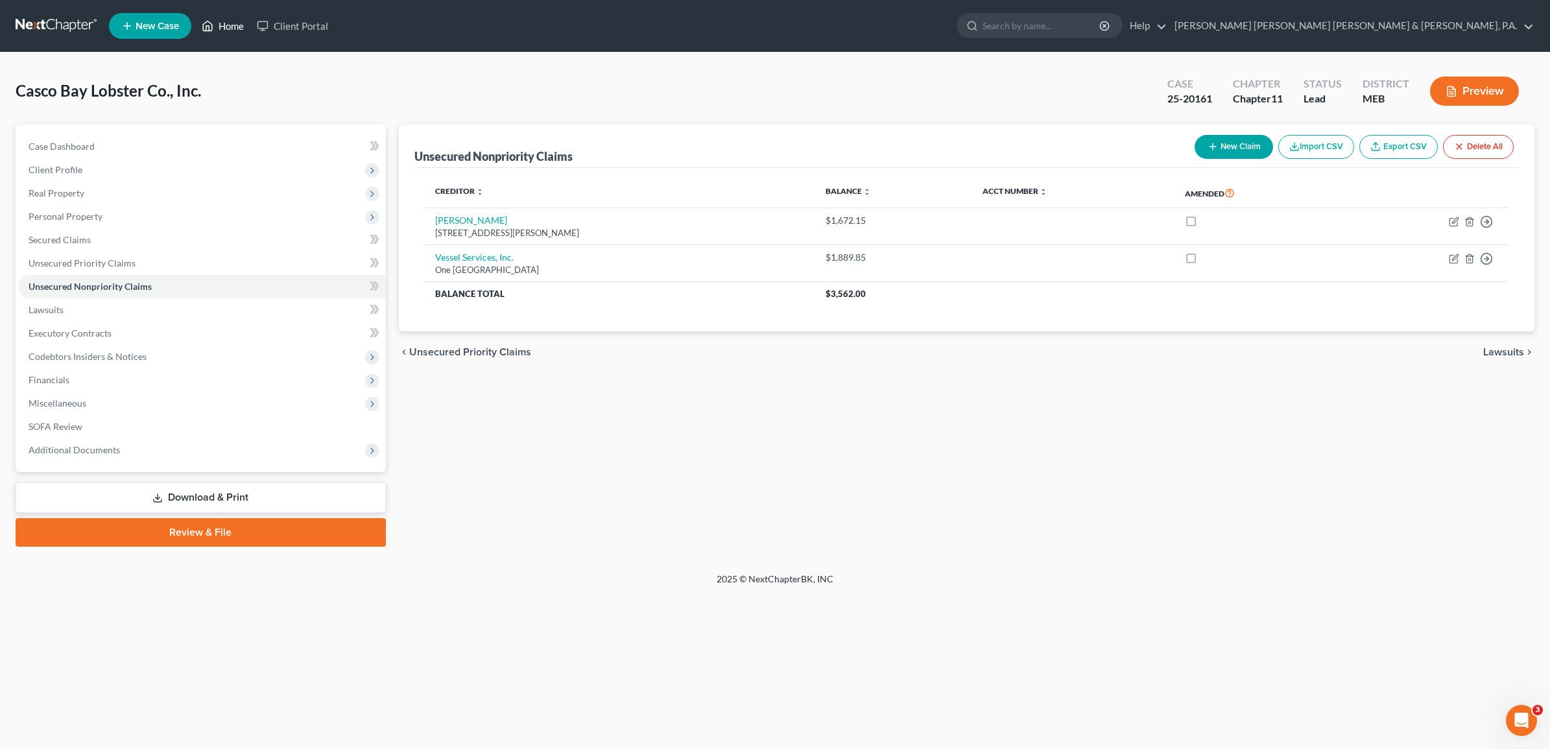
click at [215, 19] on link "Home" at bounding box center [222, 25] width 55 height 23
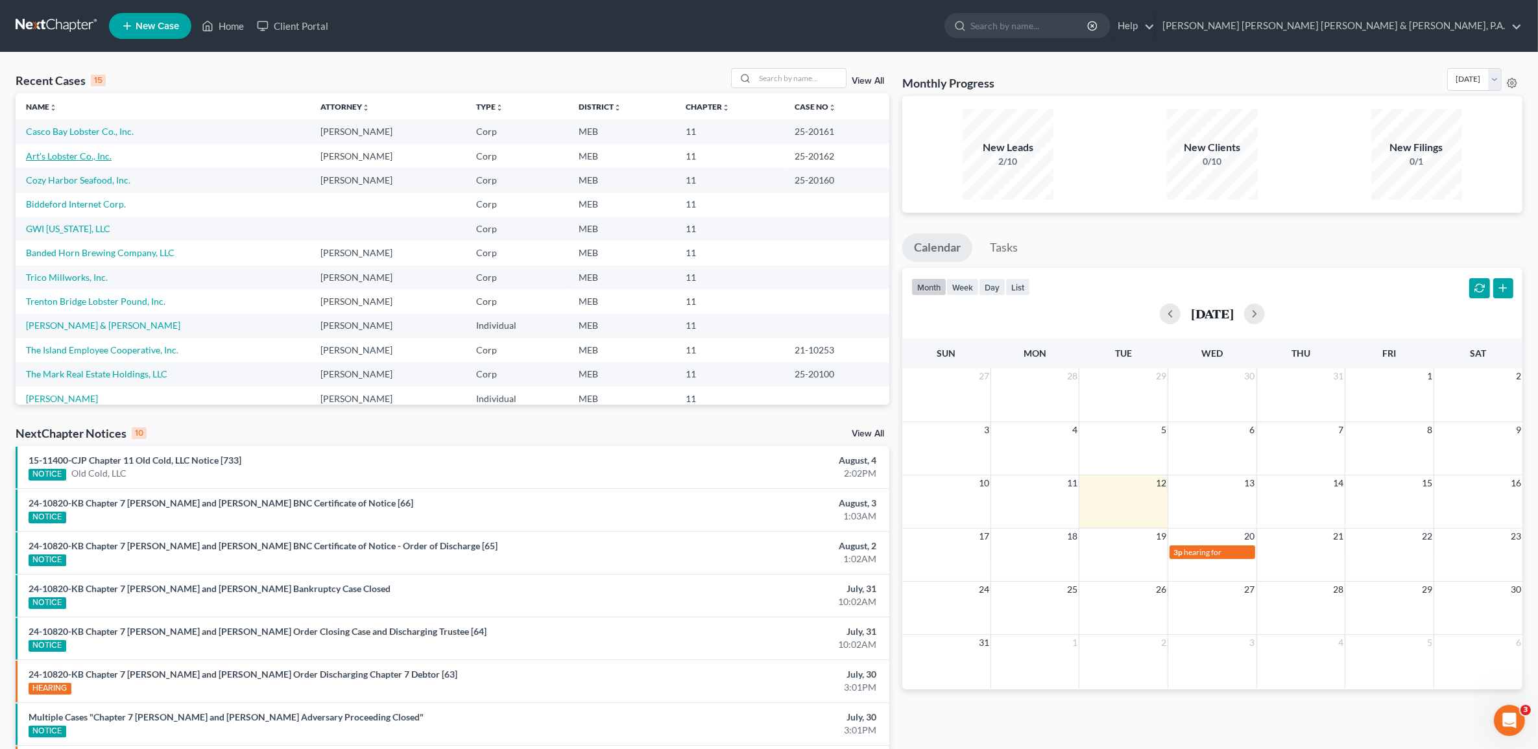
click at [70, 153] on link "Art's Lobster Co., Inc." at bounding box center [69, 155] width 86 height 11
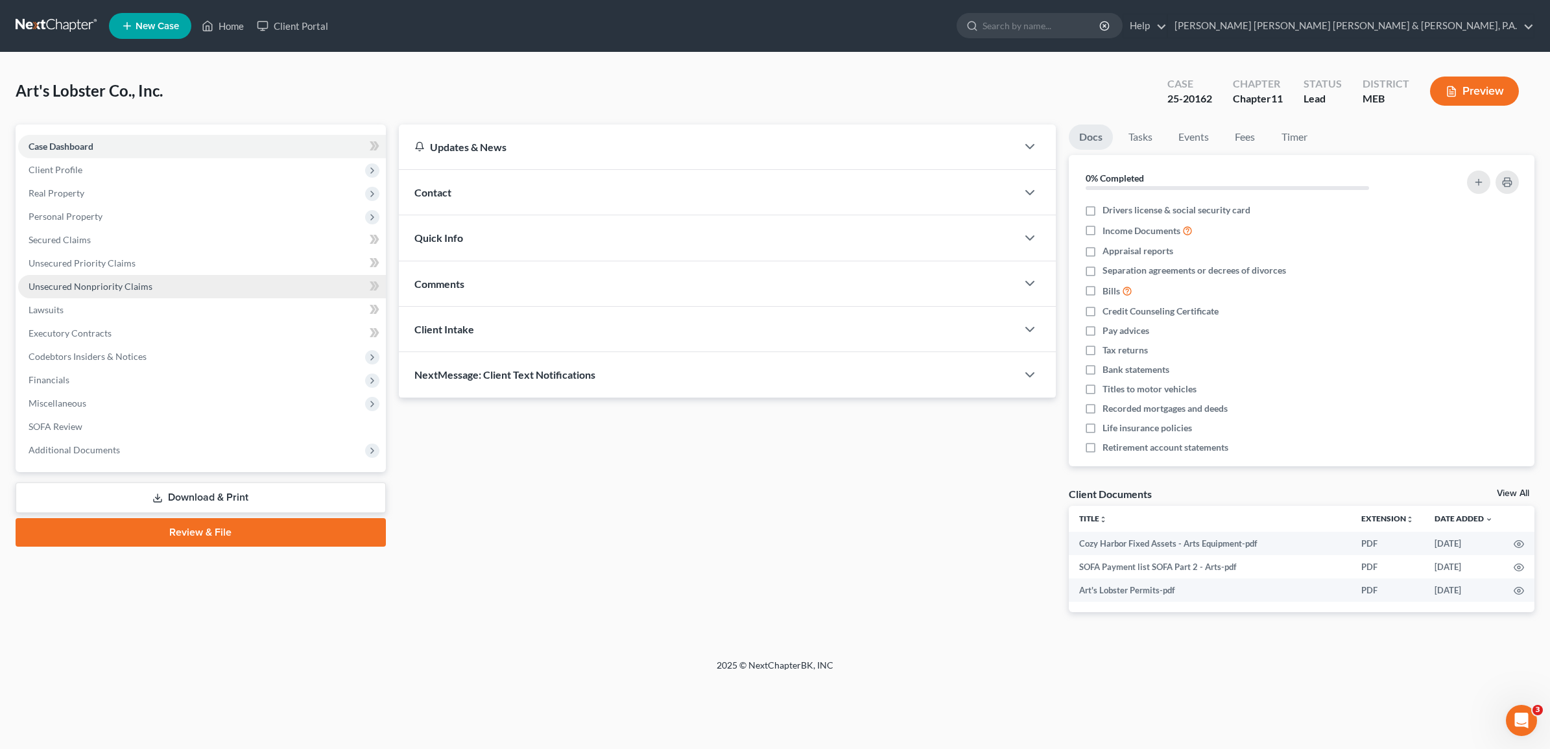
click at [126, 282] on span "Unsecured Nonpriority Claims" at bounding box center [91, 286] width 124 height 11
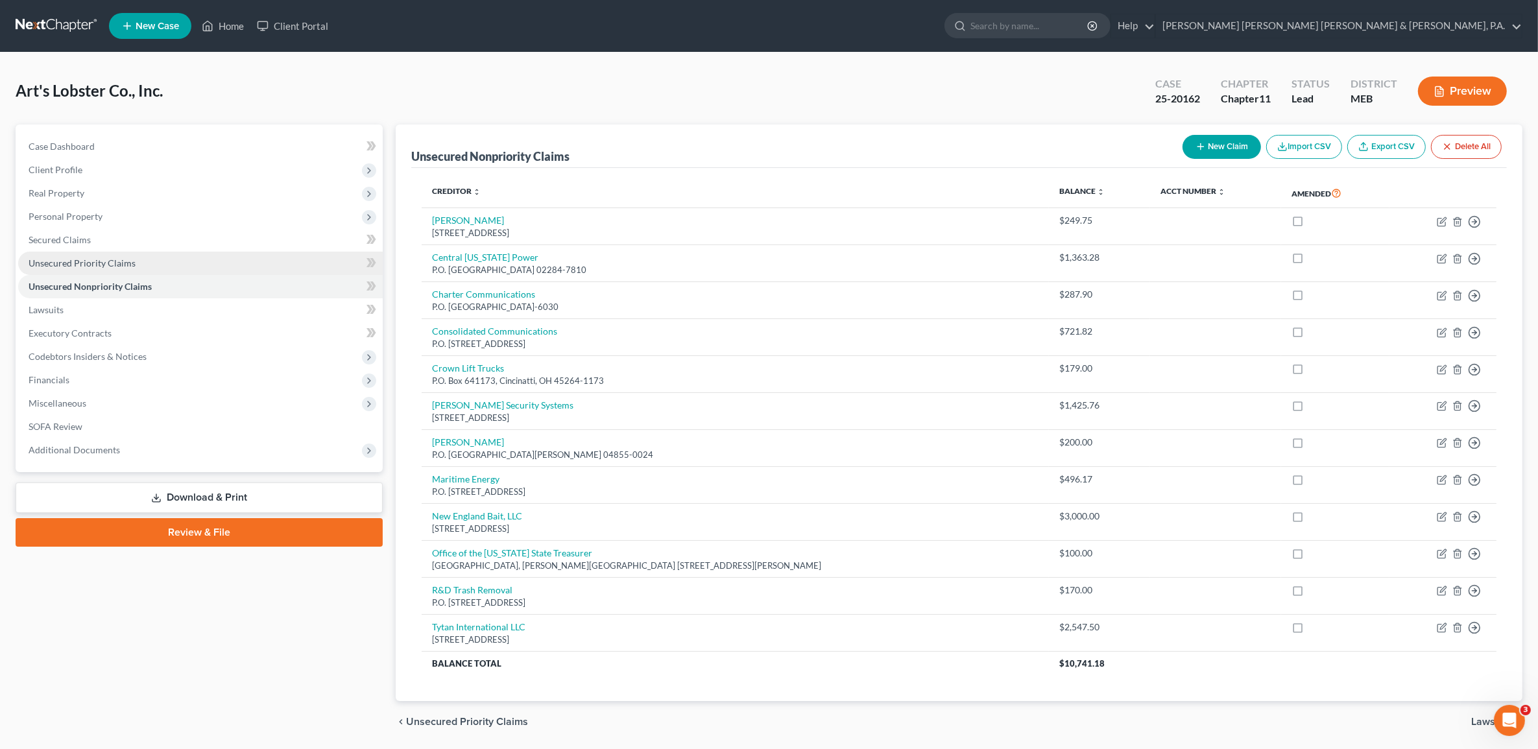
click at [124, 261] on span "Unsecured Priority Claims" at bounding box center [82, 263] width 107 height 11
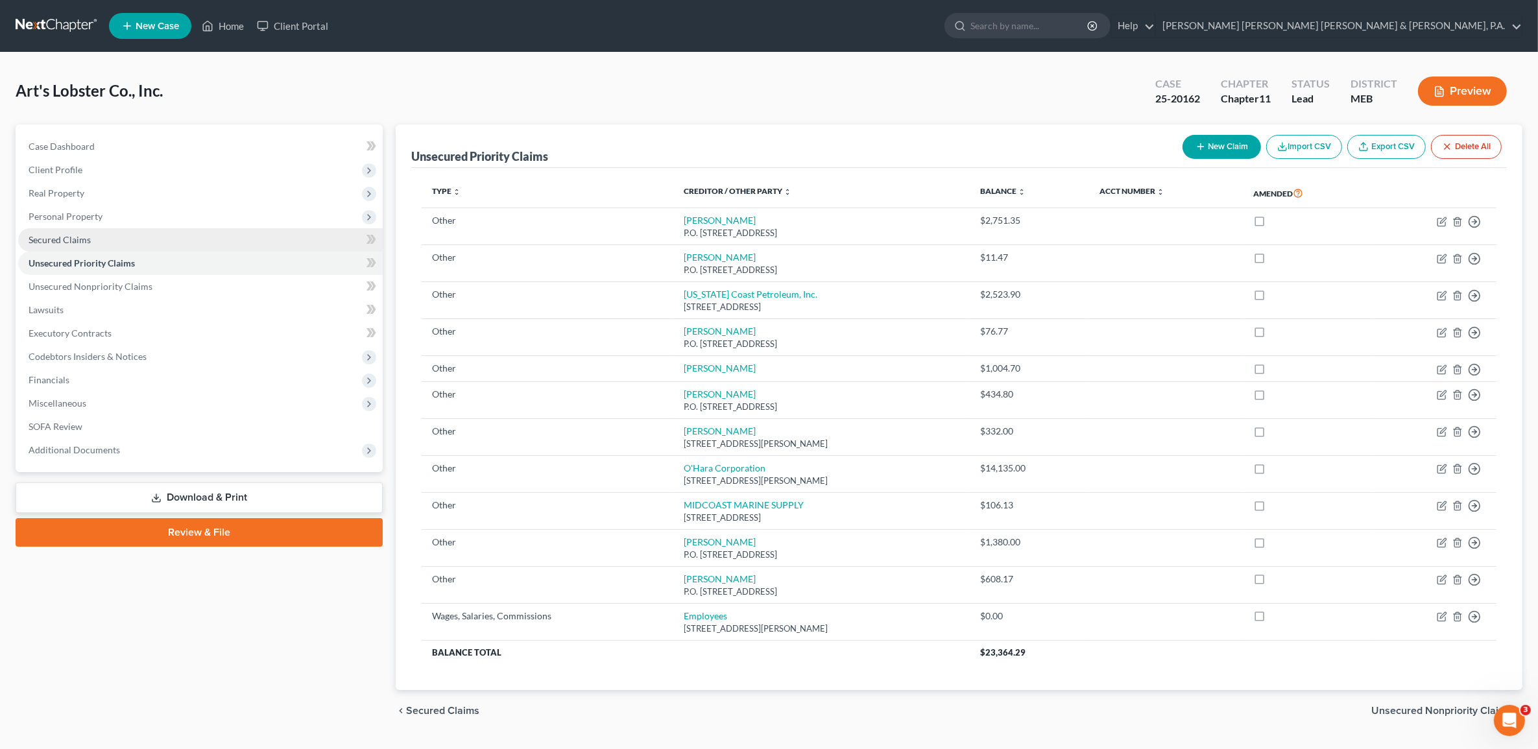
click at [105, 242] on link "Secured Claims" at bounding box center [200, 239] width 365 height 23
